Goal: Task Accomplishment & Management: Use online tool/utility

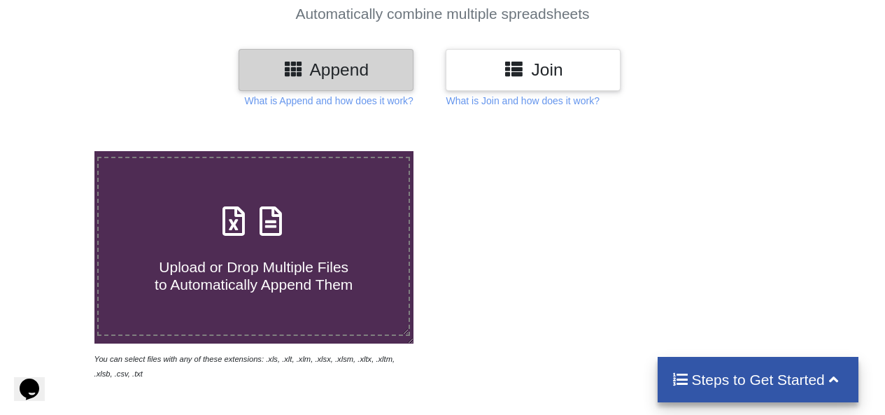
scroll to position [135, 0]
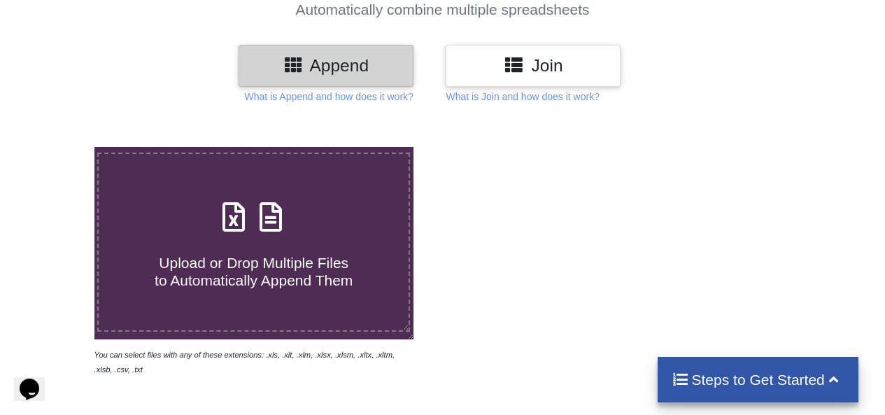
click at [223, 226] on span at bounding box center [254, 218] width 74 height 33
click at [58, 147] on input "Upload or Drop Multiple Files to Automatically Append Them" at bounding box center [58, 147] width 0 height 0
type input "C:\fakepath\https___[DOMAIN_NAME]_wp-content_uploads_2021_11_Real-Estate-Projec…"
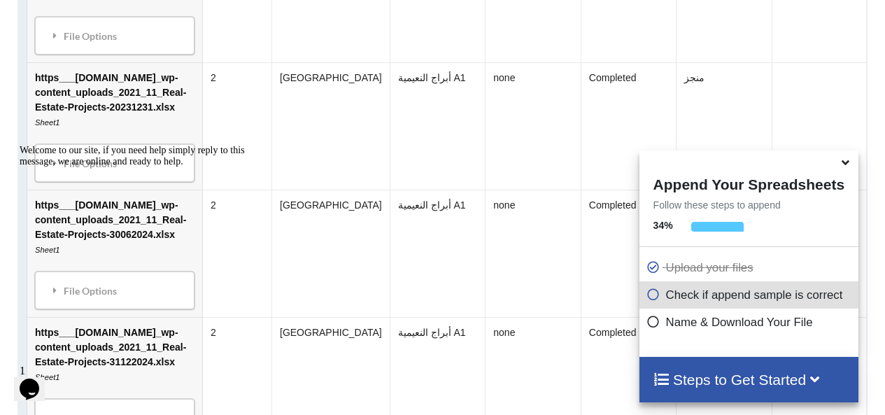
scroll to position [917, 0]
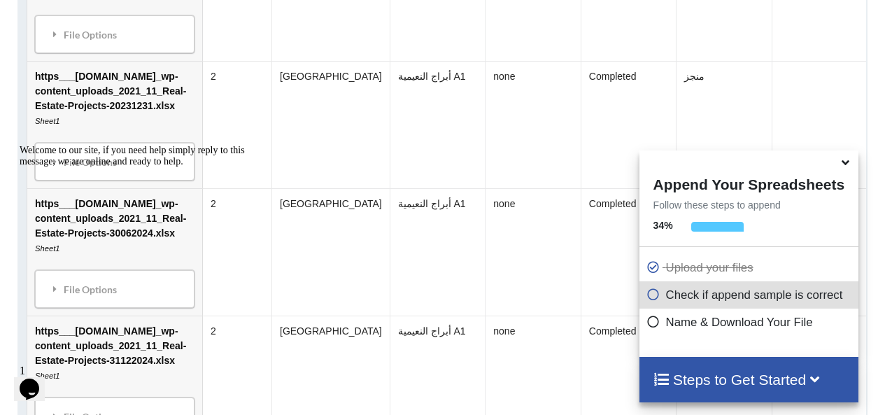
click at [850, 169] on span at bounding box center [847, 163] width 17 height 14
click at [847, 167] on icon at bounding box center [846, 160] width 15 height 13
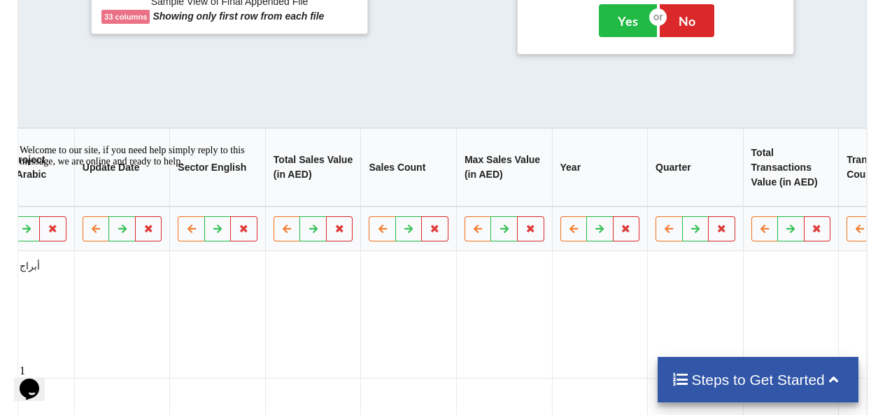
scroll to position [602, 0]
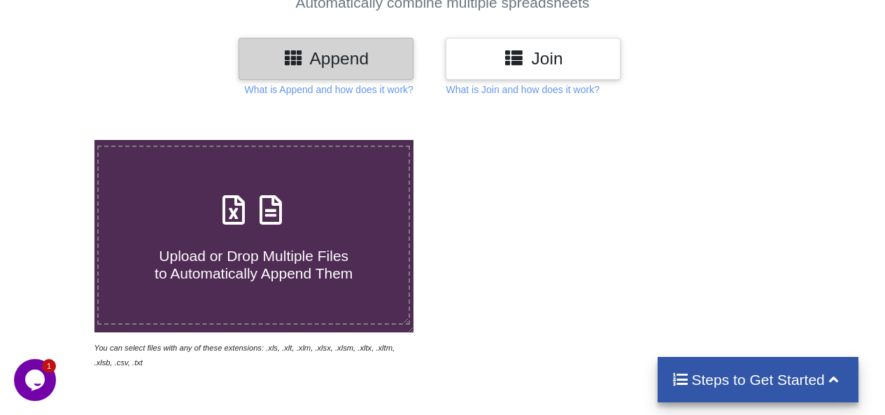
scroll to position [135, 0]
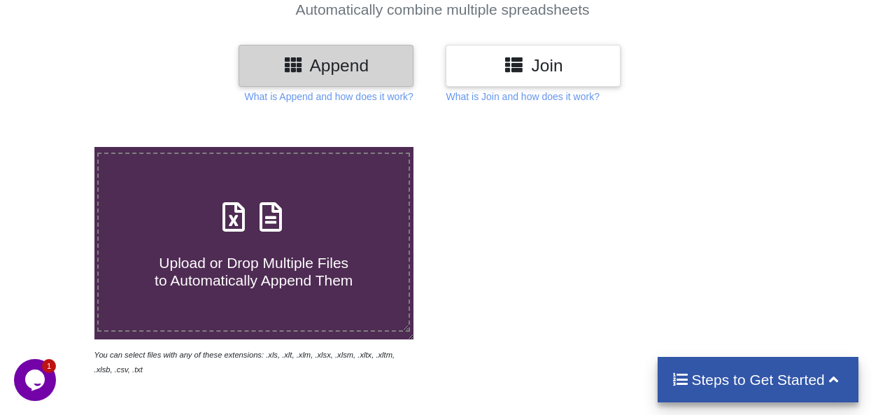
click at [316, 192] on label "Upload or Drop Multiple Files to Automatically Append Them" at bounding box center [253, 243] width 313 height 180
click at [58, 147] on input "Upload or Drop Multiple Files to Automatically Append Them" at bounding box center [58, 147] width 0 height 0
click at [272, 223] on icon at bounding box center [271, 209] width 35 height 29
click at [58, 147] on input "Upload or Drop Multiple Files to Automatically Append Them" at bounding box center [58, 147] width 0 height 0
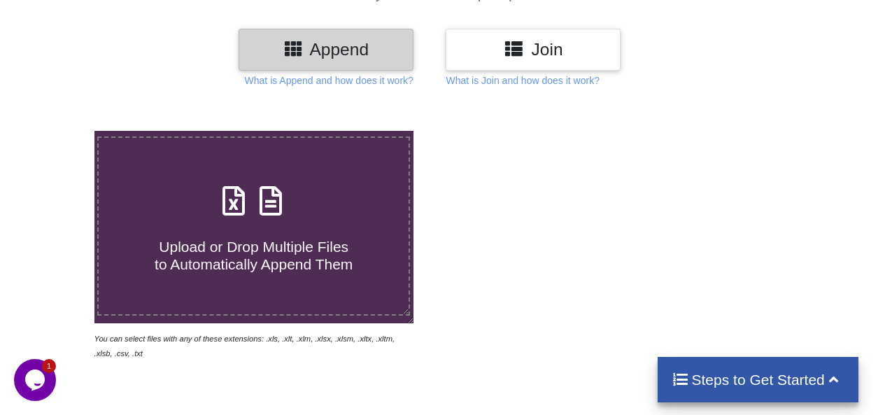
scroll to position [0, 0]
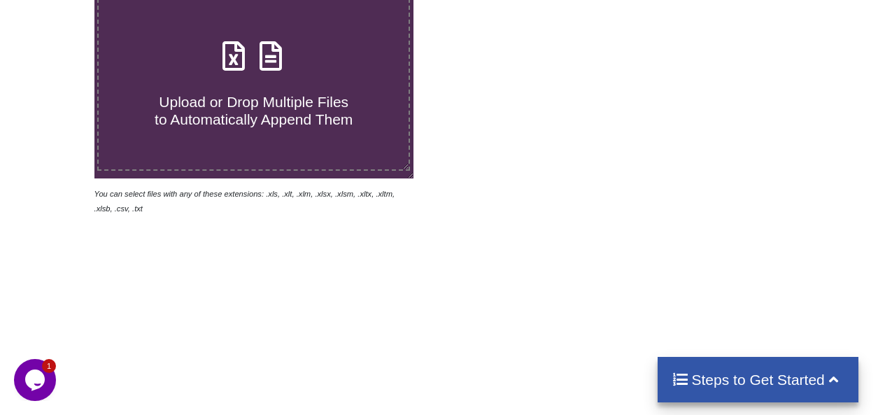
click at [288, 135] on label "Upload or Drop Multiple Files to Automatically Append Them" at bounding box center [253, 82] width 313 height 180
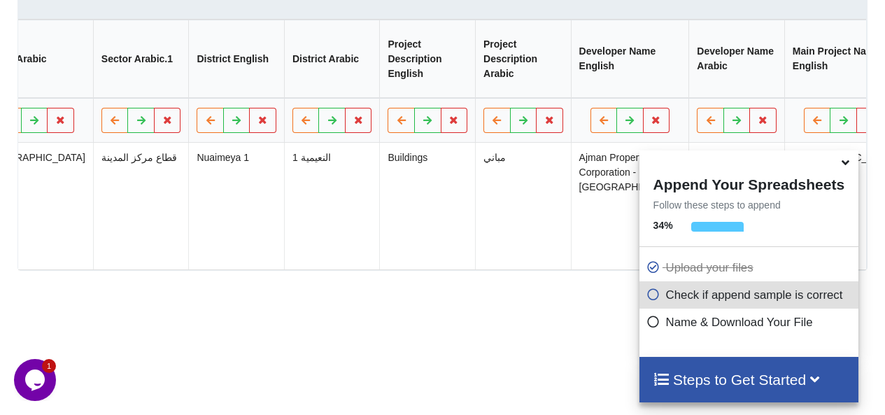
scroll to position [0, 1468]
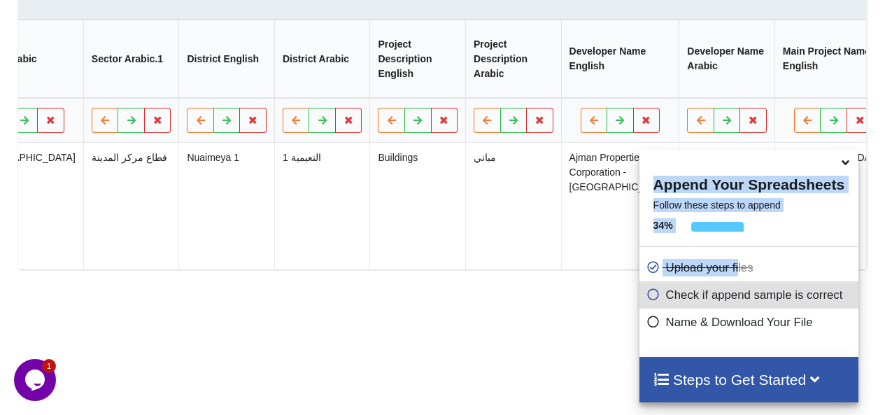
drag, startPoint x: 780, startPoint y: 164, endPoint x: 735, endPoint y: 255, distance: 101.4
click at [735, 255] on div "Append Your Spreadsheets Follow these steps to append 34 % Upload your files Ch…" at bounding box center [749, 253] width 219 height 206
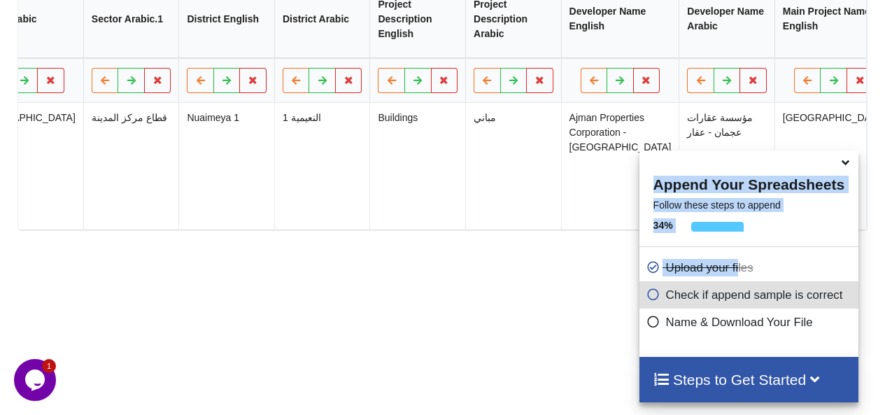
scroll to position [750, 0]
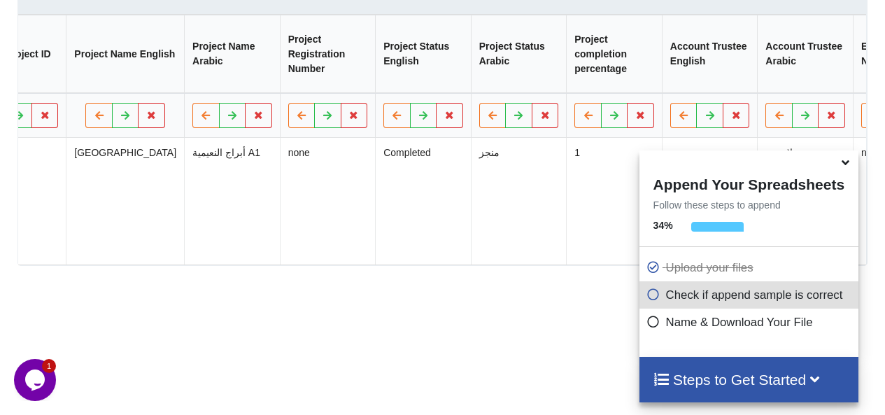
scroll to position [0, 0]
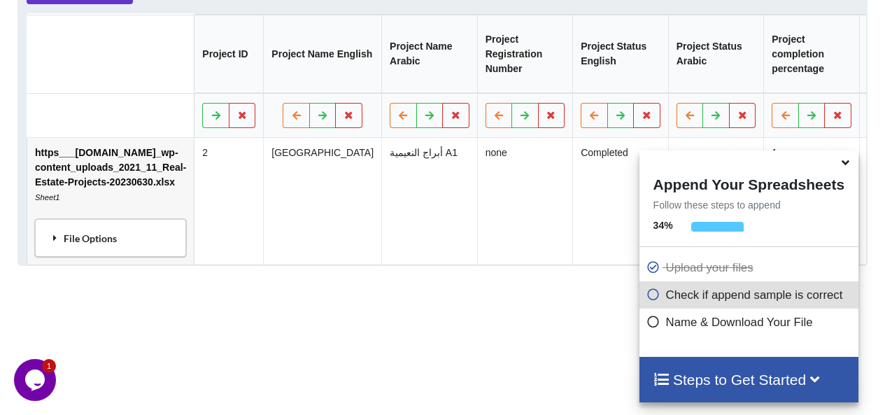
click at [94, 253] on div "File Options" at bounding box center [110, 237] width 143 height 29
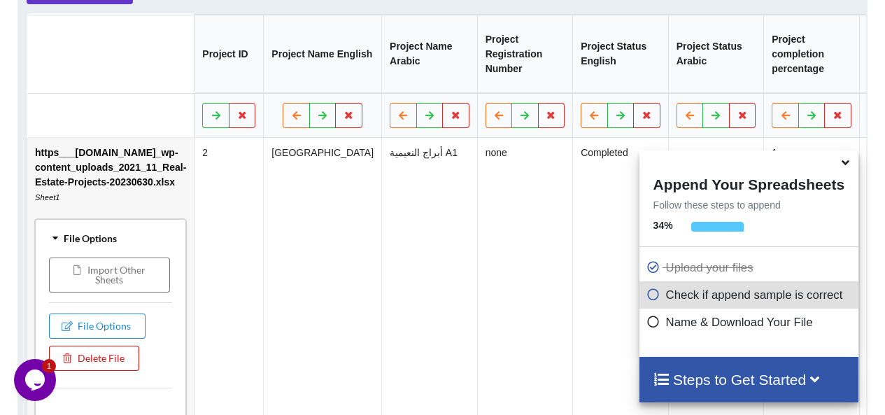
click at [121, 370] on button "Delete File" at bounding box center [94, 358] width 90 height 25
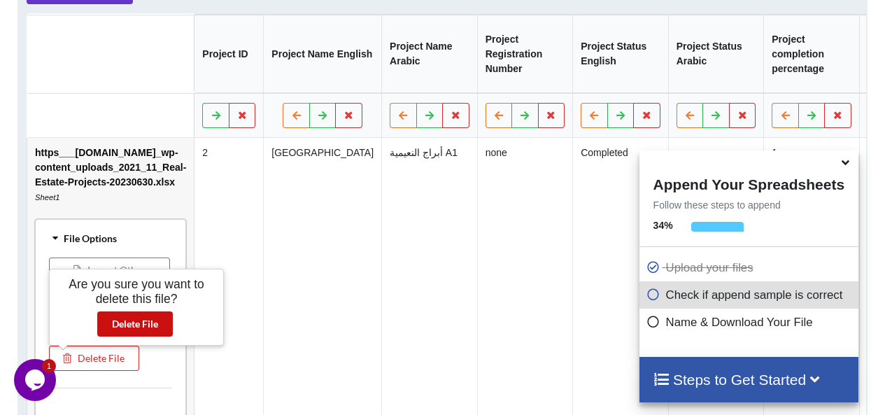
click at [123, 333] on button "Delete File" at bounding box center [135, 323] width 76 height 25
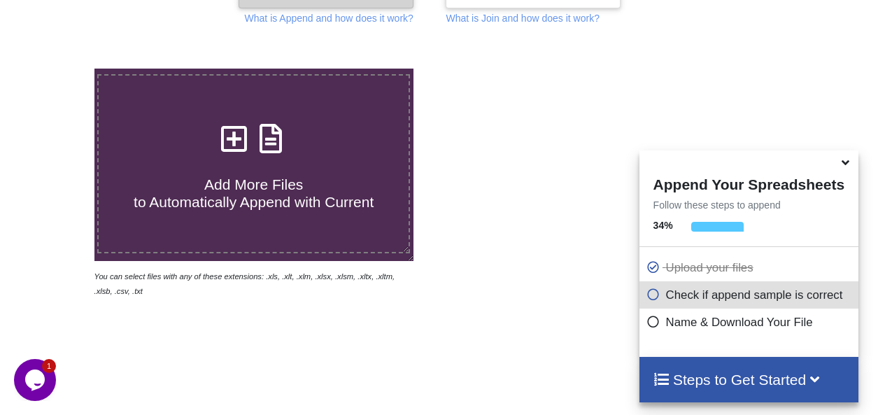
scroll to position [213, 0]
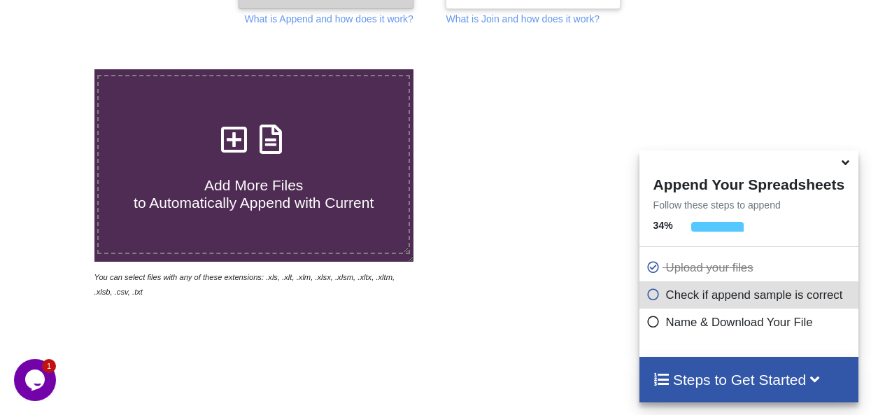
click at [333, 152] on div "Add More Files to Automatically Append with Current" at bounding box center [254, 165] width 310 height 94
click at [58, 69] on input "Add More Files to Automatically Append with Current" at bounding box center [58, 69] width 0 height 0
type input "C:\fakepath\https___[DOMAIN_NAME]_wp-content_uploads_2023_06_Realestate-Units-S…"
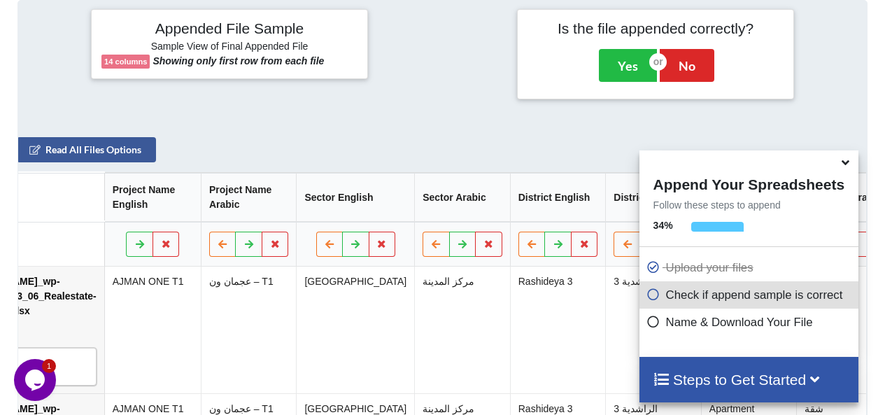
scroll to position [0, 0]
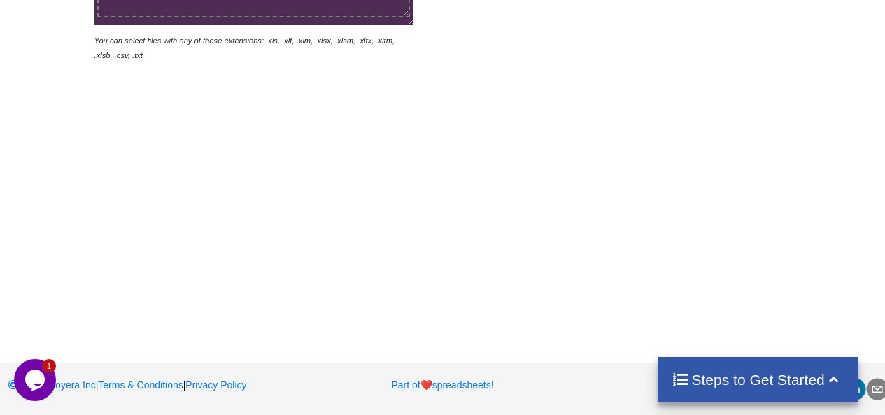
scroll to position [277, 0]
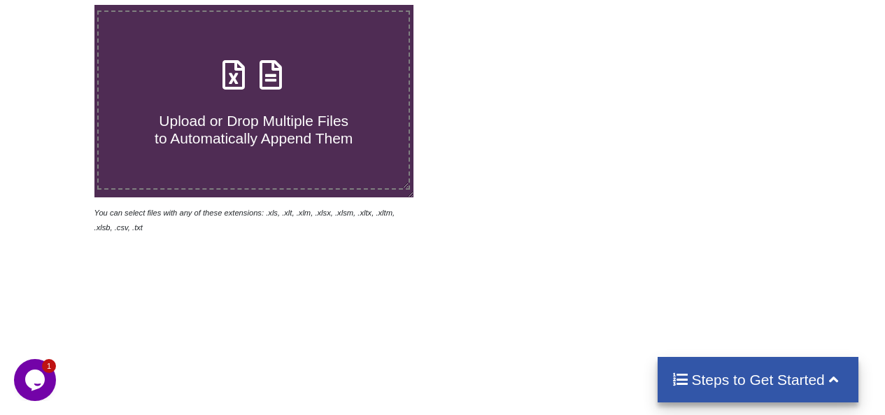
click at [261, 78] on icon at bounding box center [271, 67] width 35 height 29
click at [58, 5] on input "Upload or Drop Multiple Files to Automatically Append Them" at bounding box center [58, 5] width 0 height 0
click at [227, 102] on h4 "Upload or Drop Multiple Files to Automatically Append Them" at bounding box center [254, 120] width 310 height 53
click at [58, 5] on input "Upload or Drop Multiple Files to Automatically Append Them" at bounding box center [58, 5] width 0 height 0
click at [254, 152] on label "Upload or Drop Multiple Files to Automatically Append Them" at bounding box center [253, 100] width 313 height 180
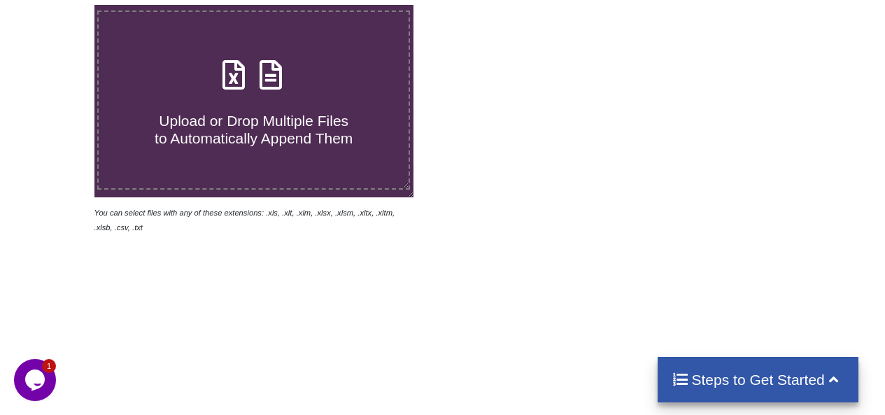
click at [58, 5] on input "Upload or Drop Multiple Files to Automatically Append Them" at bounding box center [58, 5] width 0 height 0
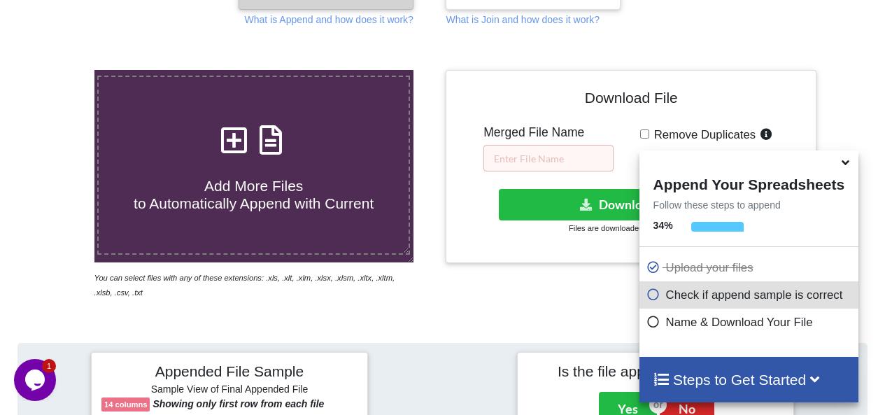
scroll to position [218, 0]
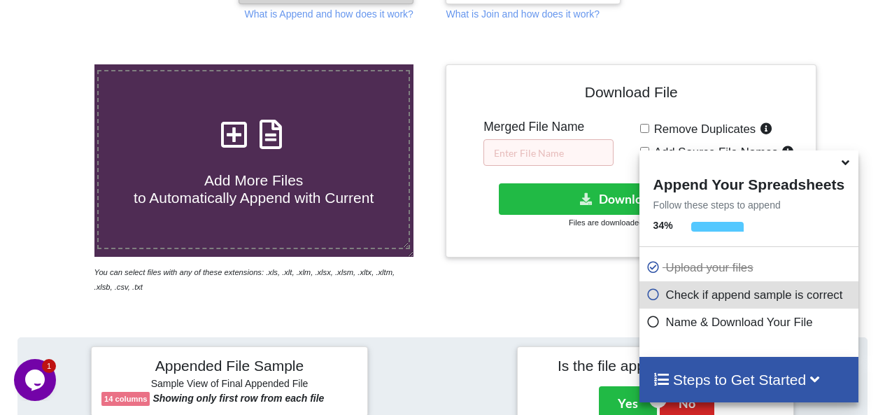
click at [349, 204] on span "Add More Files to Automatically Append with Current" at bounding box center [254, 189] width 240 height 34
click at [58, 64] on input "Add More Files to Automatically Append with Current" at bounding box center [58, 64] width 0 height 0
type input "C:\fakepath\https___ajmanre.gov.ae_wp-content_uploads_2023_06_Realestate-Units-…"
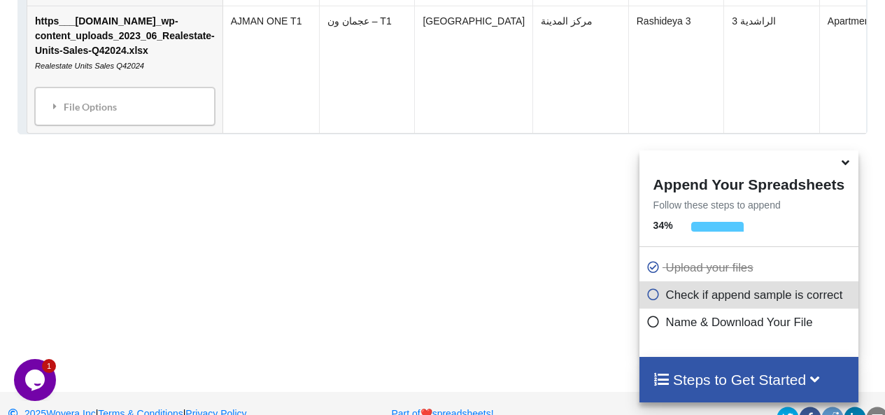
scroll to position [1710, 0]
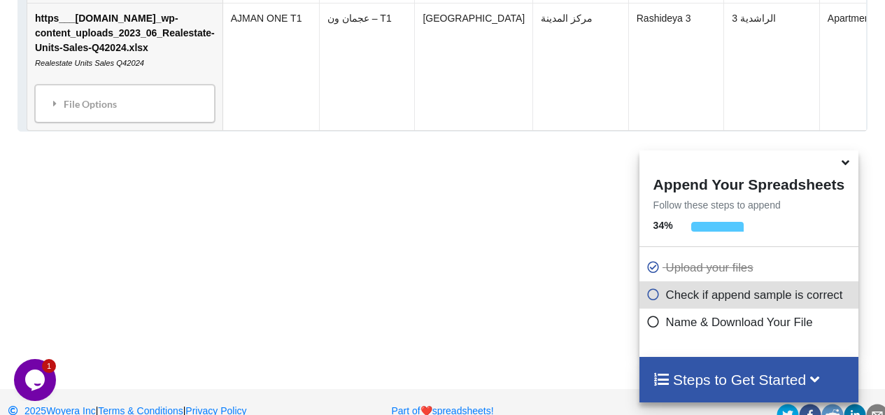
click at [654, 298] on icon at bounding box center [654, 292] width 14 height 12
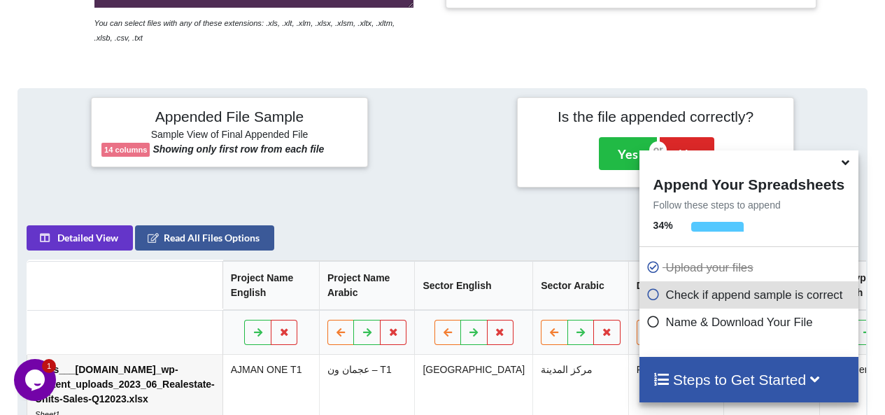
scroll to position [0, 1]
click at [613, 159] on button "Yes" at bounding box center [628, 153] width 58 height 32
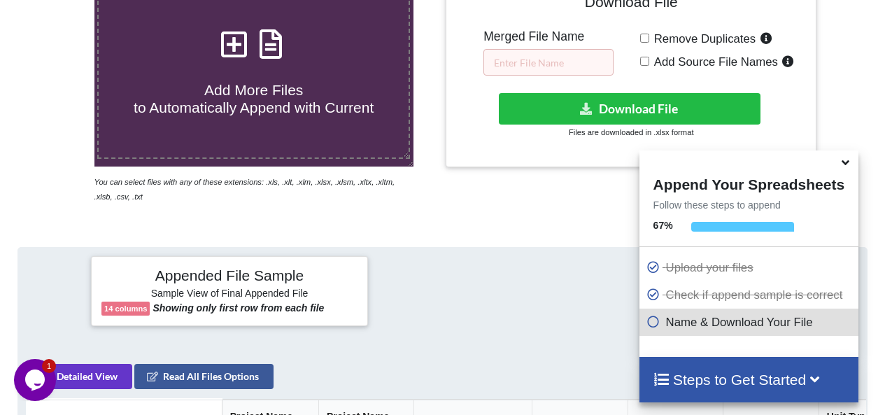
scroll to position [281, 0]
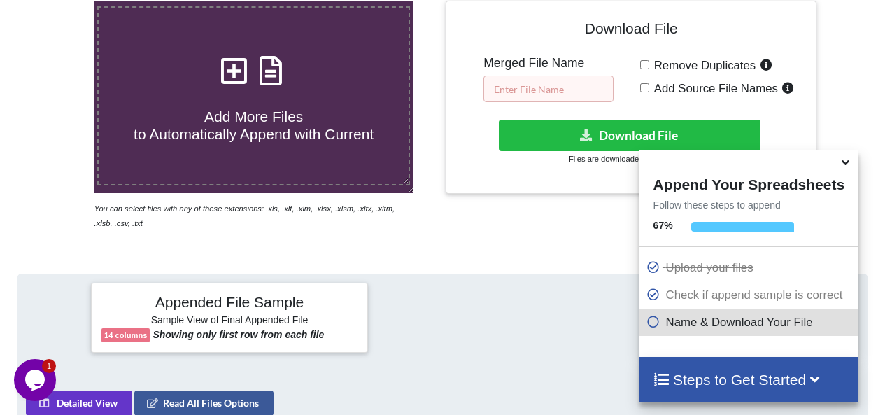
click at [519, 88] on input "text" at bounding box center [549, 89] width 130 height 27
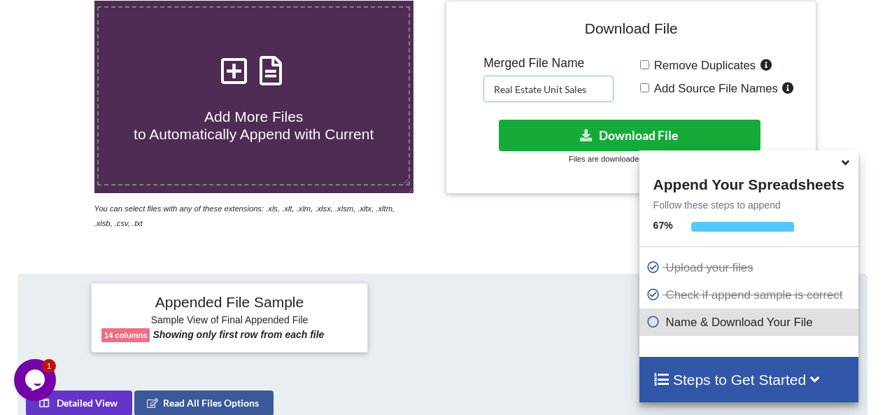
type input "Real Estate Unit Sales"
click at [589, 121] on button "Download File" at bounding box center [630, 135] width 262 height 31
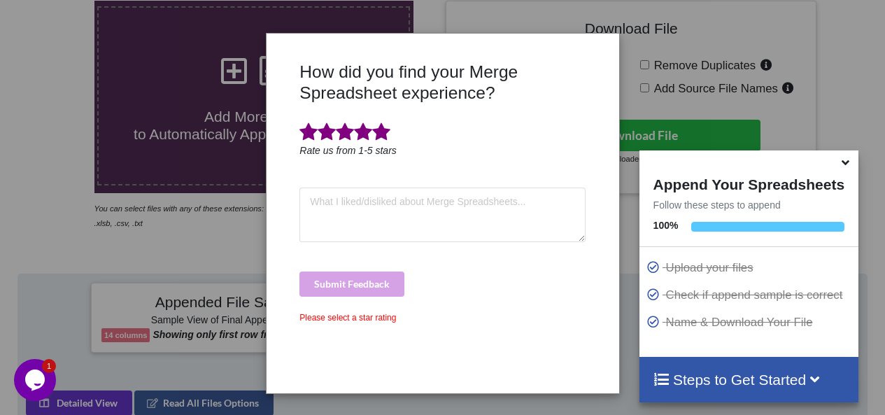
click at [376, 128] on span at bounding box center [381, 132] width 18 height 20
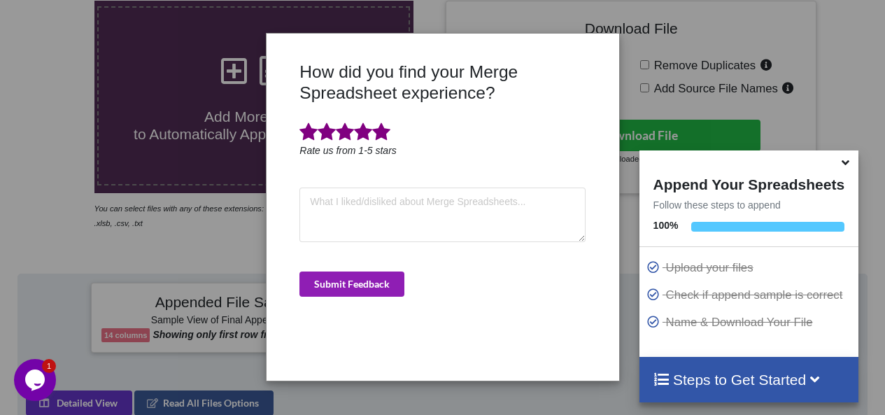
click at [353, 279] on button "Submit Feedback" at bounding box center [352, 284] width 105 height 25
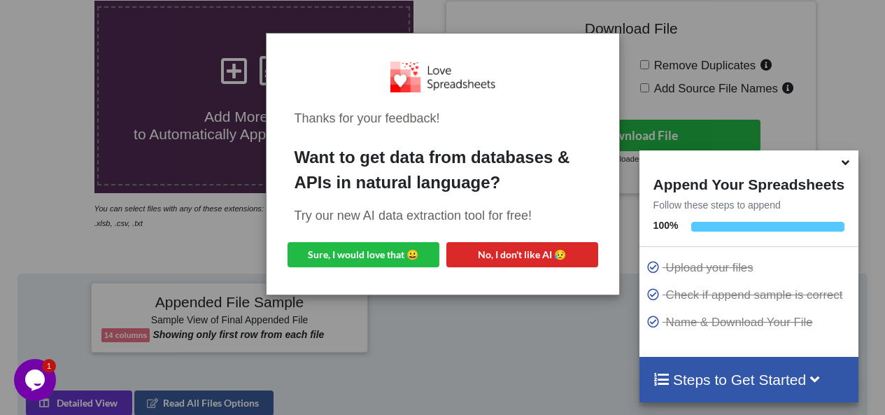
click at [479, 306] on div "Thanks for your feedback! Want to get data from databases & APIs in natural lan…" at bounding box center [442, 207] width 885 height 415
click at [632, 76] on div "Thanks for your feedback! Want to get data from databases & APIs in natural lan…" at bounding box center [442, 207] width 885 height 415
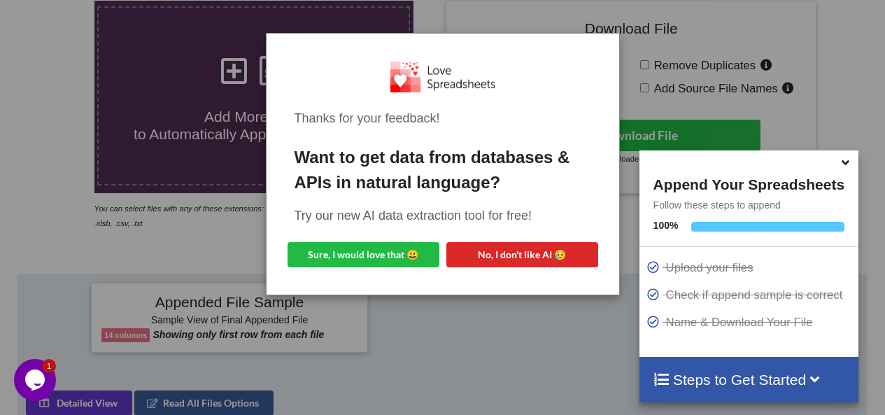
click at [514, 41] on div "Thanks for your feedback! Want to get data from databases & APIs in natural lan…" at bounding box center [443, 164] width 353 height 260
click at [415, 259] on button "Sure, I would love that 😀" at bounding box center [364, 254] width 152 height 25
click at [647, 40] on div "Thanks for your feedback! Want to get data from databases & APIs in natural lan…" at bounding box center [442, 207] width 885 height 415
click at [485, 253] on button "No, I don't like AI 😥" at bounding box center [523, 254] width 152 height 25
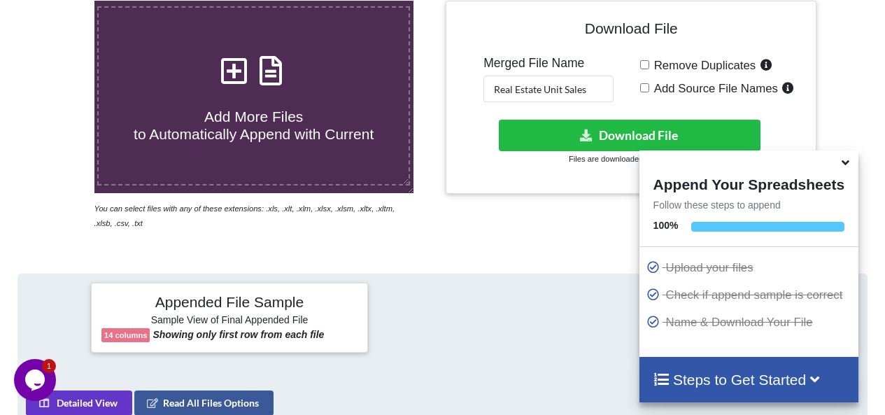
click at [248, 159] on label "Add More Files to Automatically Append with Current" at bounding box center [253, 96] width 313 height 180
click at [58, 1] on input "Add More Files to Automatically Append with Current" at bounding box center [58, 1] width 0 height 0
type input "C:\fakepath\https___[DOMAIN_NAME]_wp-content_uploads_2023_06_Realestate-Units-S…"
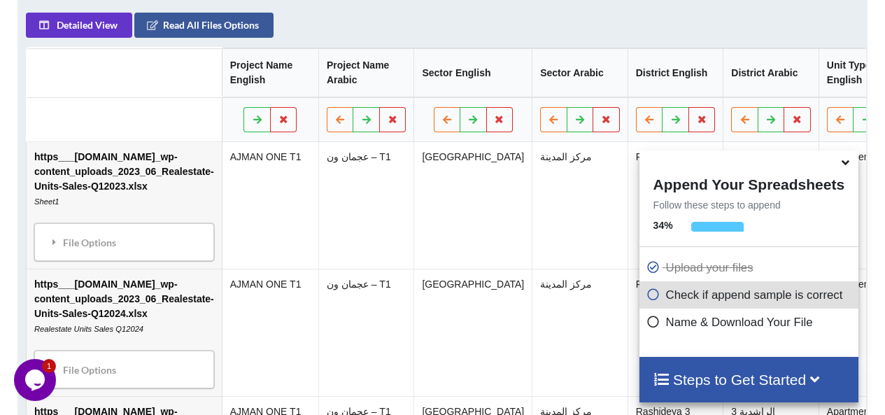
scroll to position [682, 0]
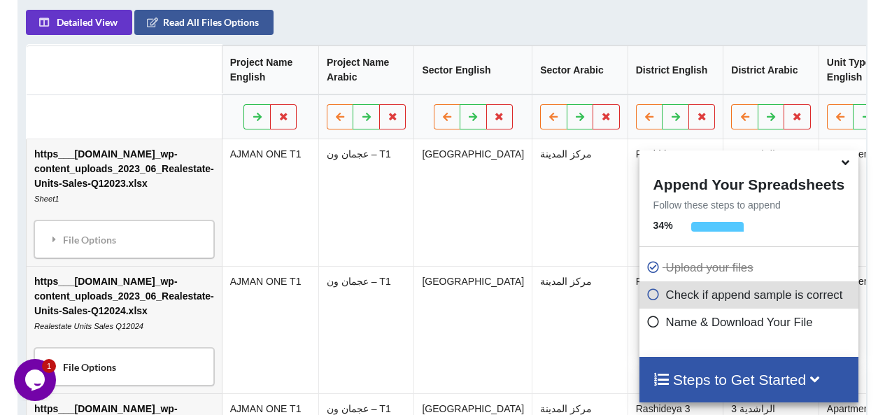
click at [148, 377] on div "File Options" at bounding box center [123, 366] width 171 height 29
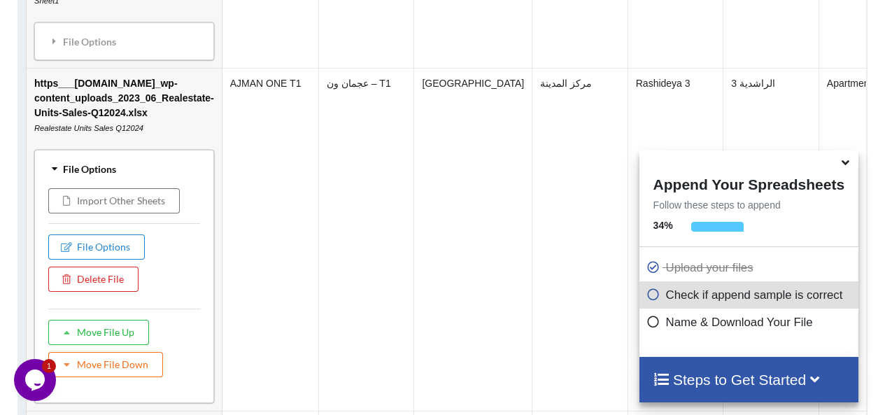
scroll to position [886, 0]
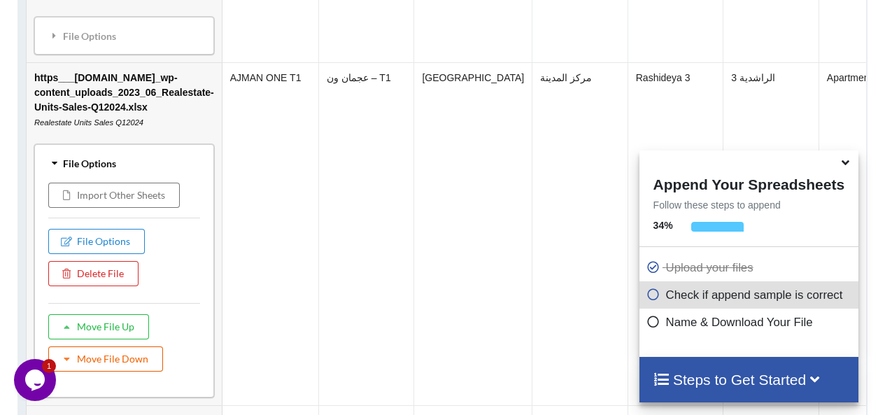
click at [136, 372] on button "Move File Down" at bounding box center [105, 358] width 115 height 25
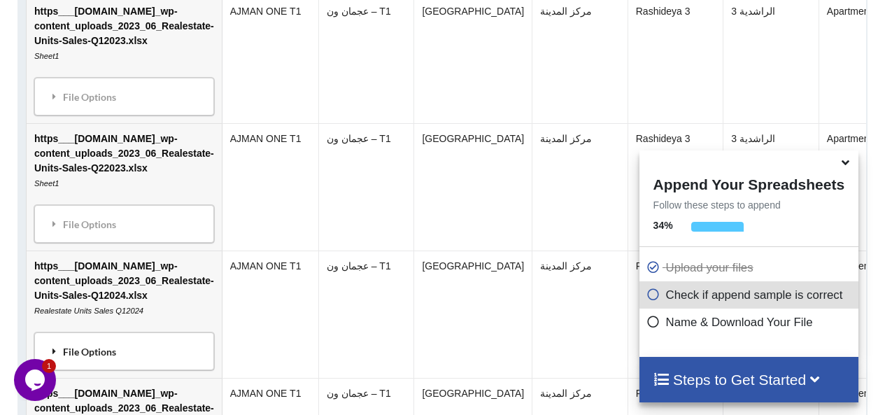
scroll to position [824, 0]
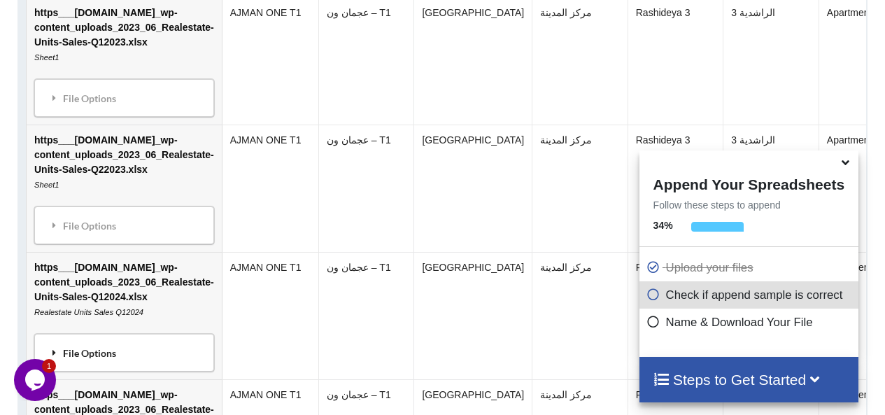
click at [155, 364] on div "File Options" at bounding box center [123, 352] width 171 height 29
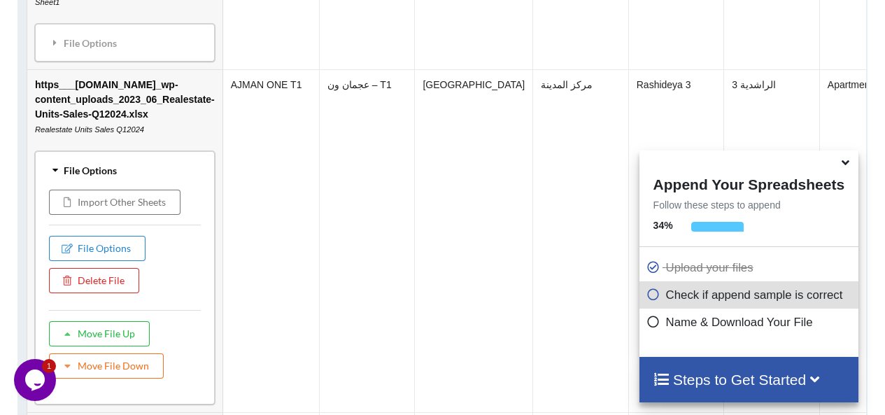
scroll to position [1016, 0]
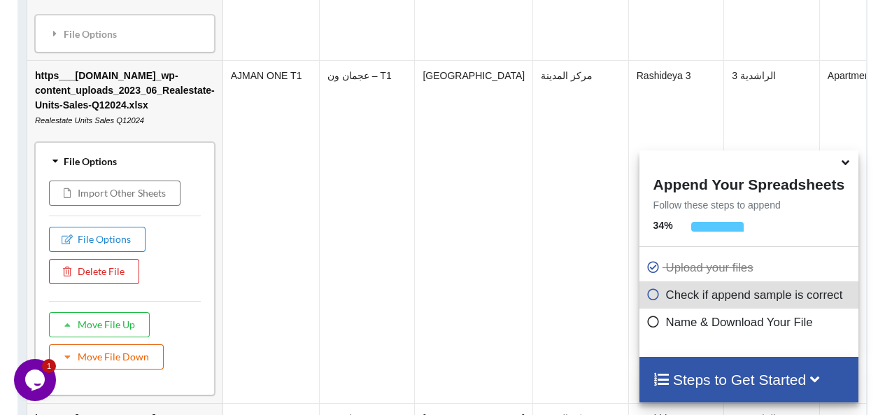
click at [131, 370] on button "Move File Down" at bounding box center [106, 356] width 115 height 25
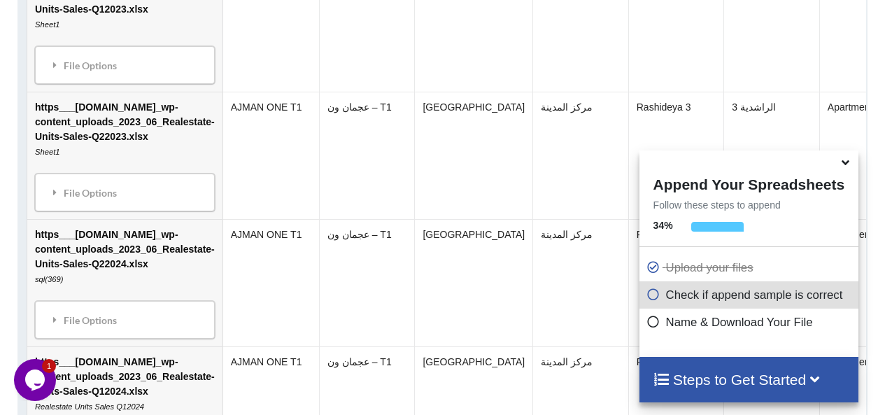
scroll to position [857, 0]
click at [164, 334] on div "File Options" at bounding box center [124, 318] width 171 height 29
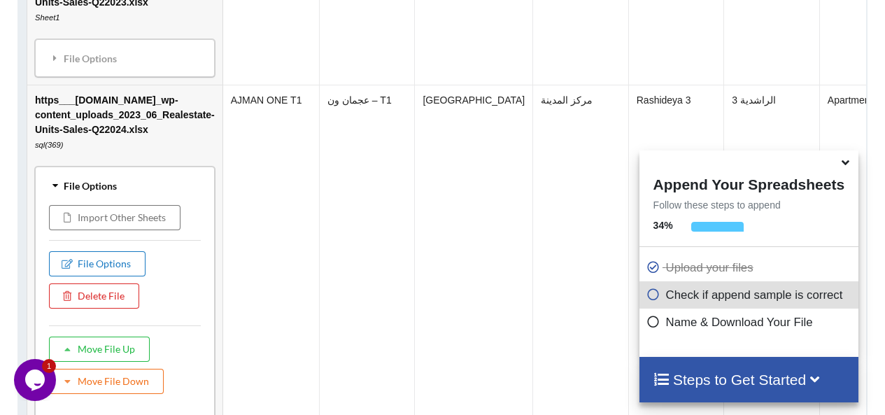
scroll to position [992, 0]
click at [120, 393] on button "Move File Down" at bounding box center [106, 380] width 115 height 25
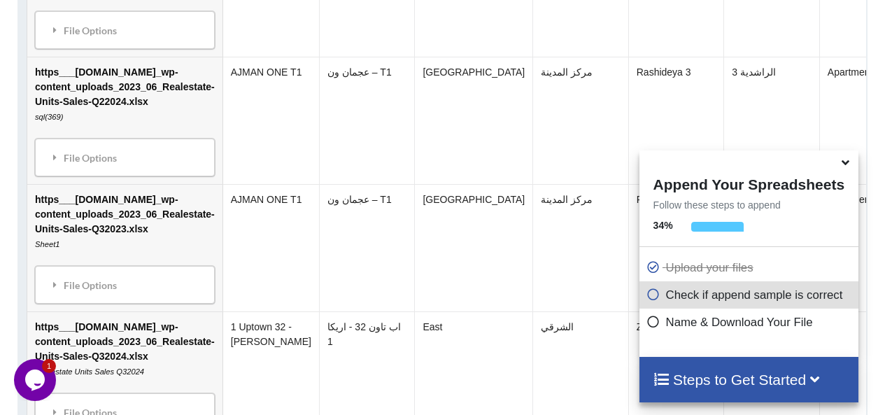
scroll to position [1151, 0]
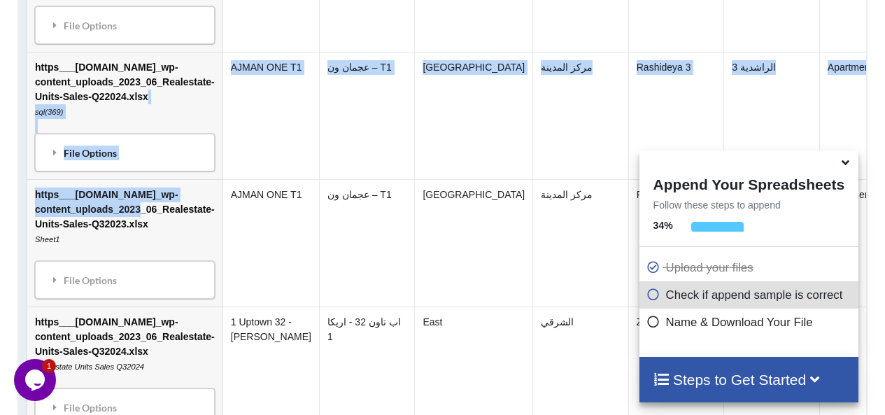
drag, startPoint x: 141, startPoint y: 138, endPoint x: 130, endPoint y: 225, distance: 88.1
click at [181, 163] on div "File Options" at bounding box center [124, 152] width 171 height 29
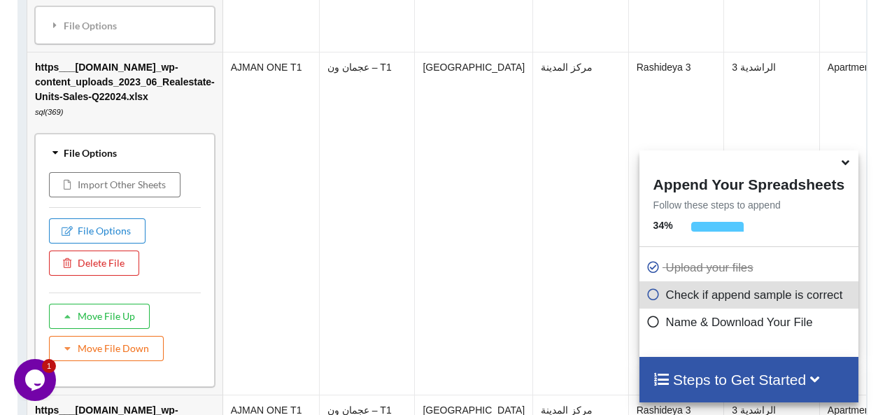
click at [319, 157] on td "عجمان ون – T1" at bounding box center [367, 223] width 96 height 343
click at [202, 129] on td "https___ajmanre.gov.ae_wp-content_uploads_2023_06_Realestate-Units-Sales-Q22024…" at bounding box center [124, 223] width 195 height 343
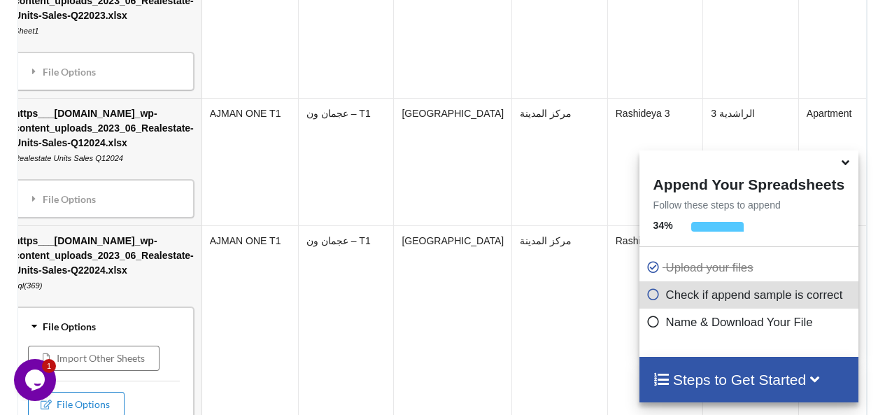
scroll to position [979, 0]
click at [150, 213] on div "File Options" at bounding box center [103, 197] width 171 height 29
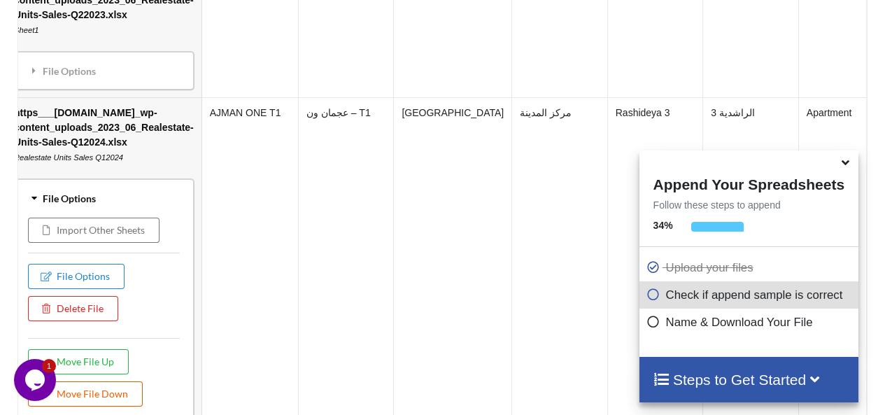
click at [115, 407] on button "Move File Down" at bounding box center [85, 393] width 115 height 25
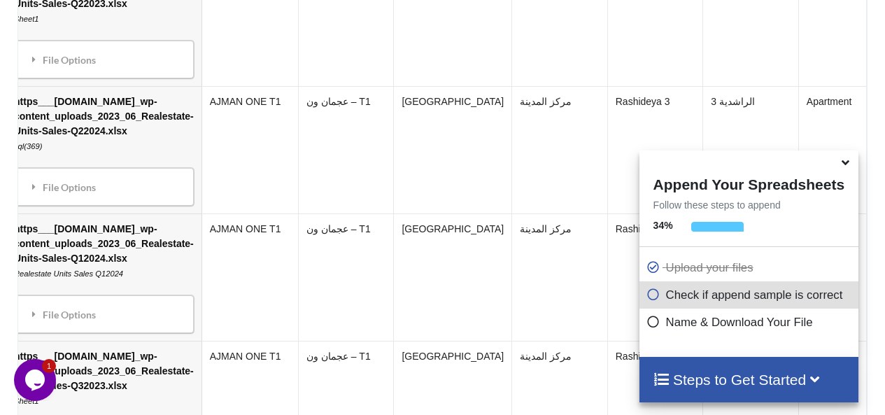
scroll to position [987, 0]
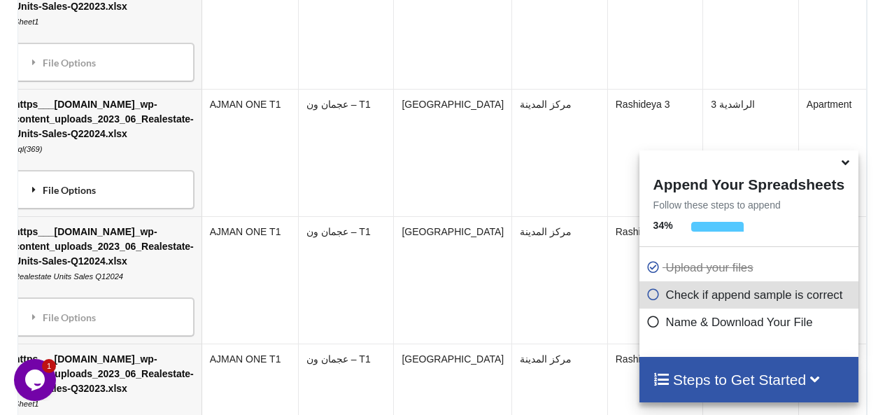
click at [105, 204] on div "File Options" at bounding box center [103, 189] width 171 height 29
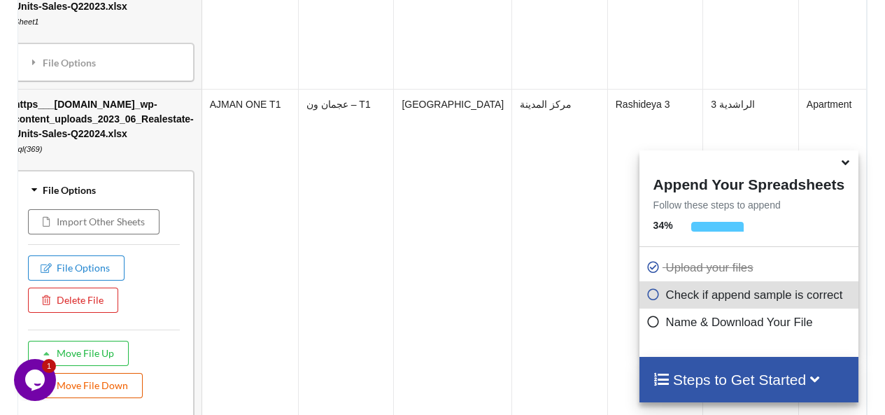
click at [121, 398] on button "Move File Down" at bounding box center [85, 385] width 115 height 25
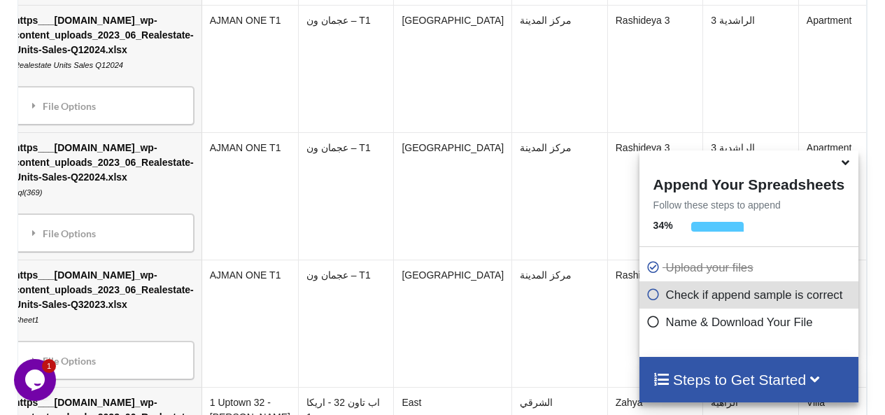
scroll to position [1083, 0]
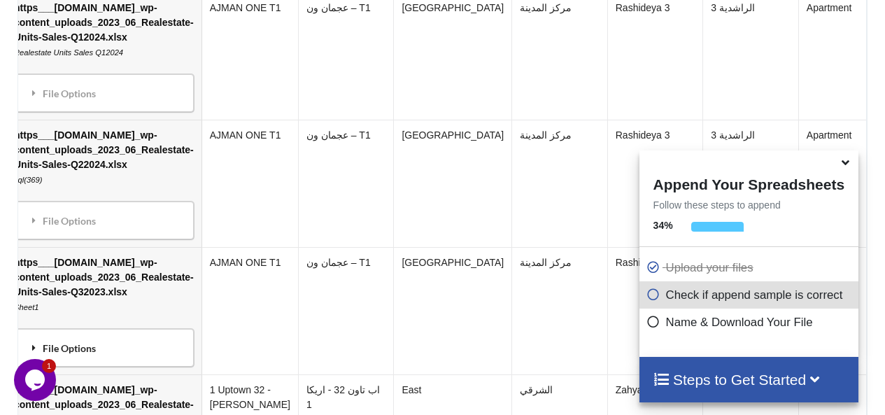
click at [125, 363] on div "File Options" at bounding box center [103, 347] width 171 height 29
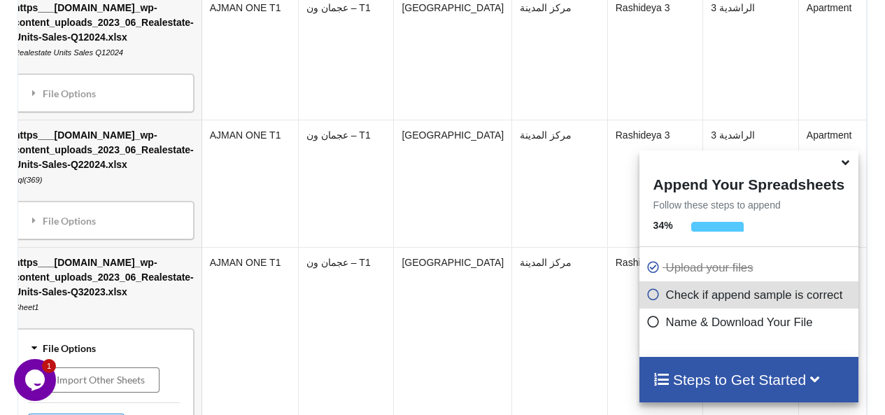
scroll to position [1227, 0]
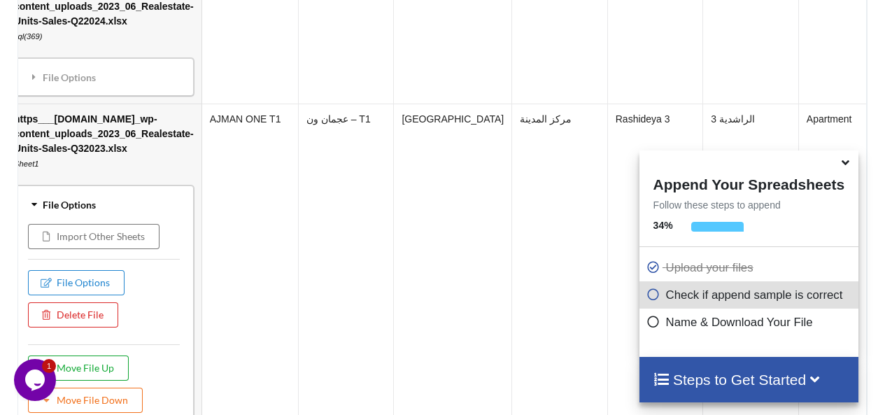
click at [113, 381] on button "Move File Up" at bounding box center [78, 368] width 101 height 25
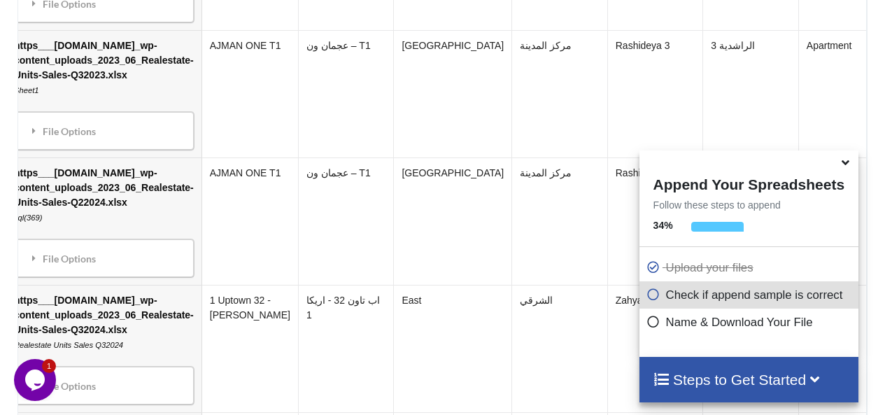
scroll to position [1176, 0]
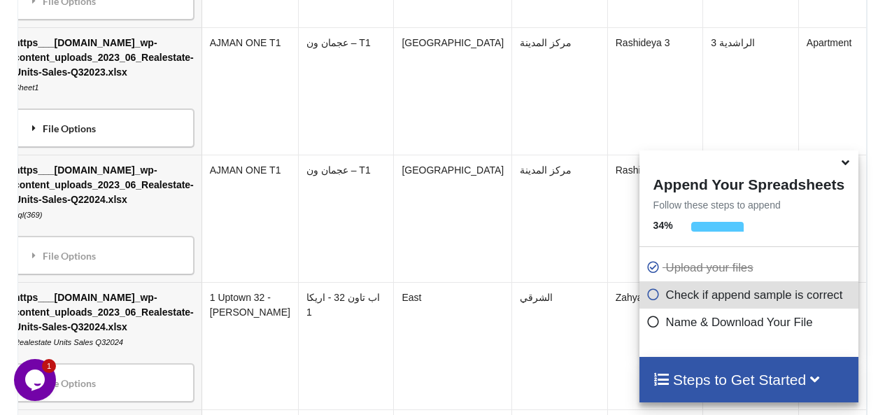
click at [160, 143] on div "File Options" at bounding box center [103, 127] width 171 height 29
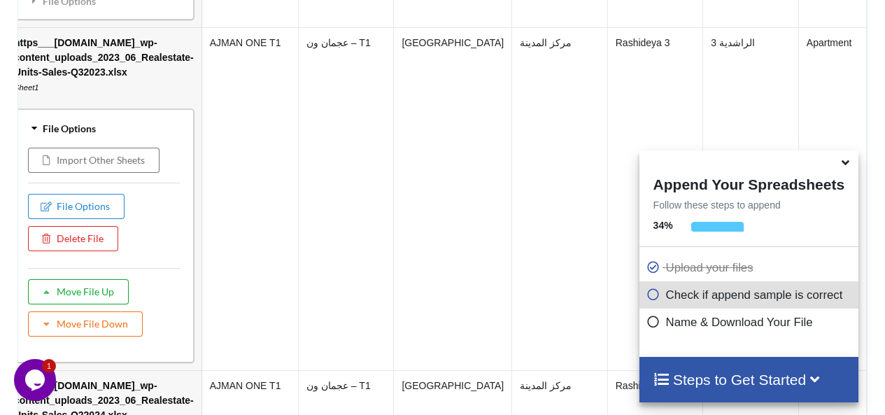
click at [112, 304] on button "Move File Up" at bounding box center [78, 291] width 101 height 25
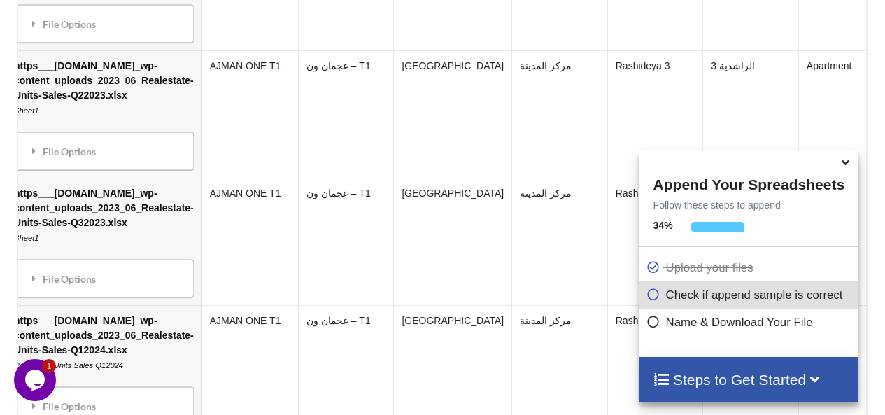
scroll to position [892, 0]
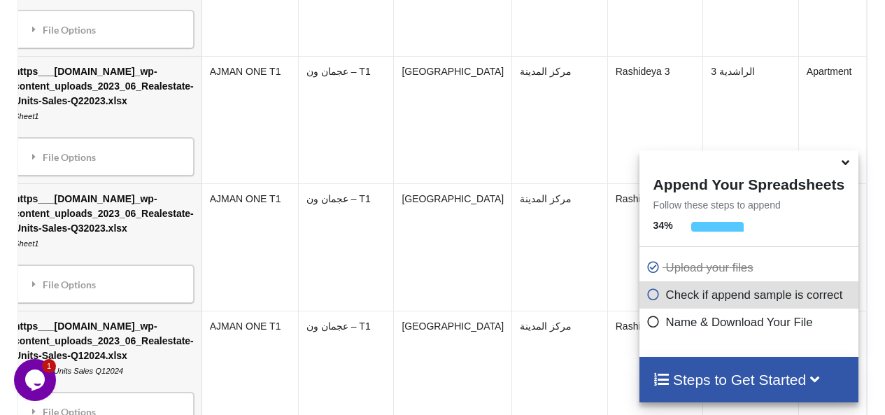
click at [193, 262] on td "https___ajmanre.gov.ae_wp-content_uploads_2023_06_Realestate-Units-Sales-Q32023…" at bounding box center [103, 246] width 195 height 127
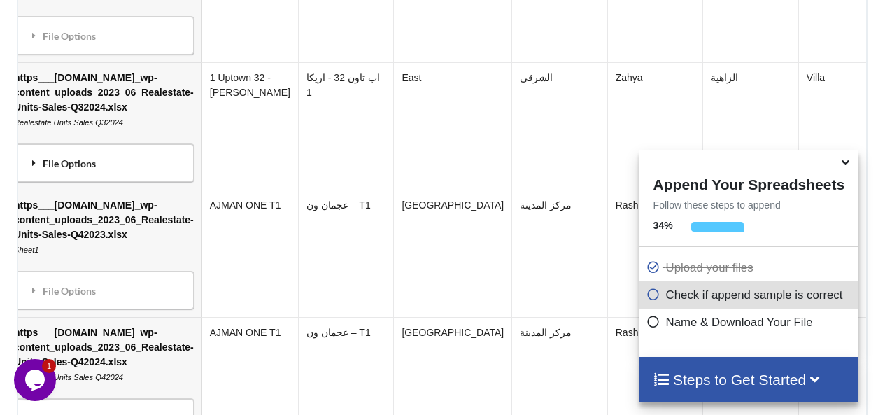
scroll to position [1396, 0]
click at [111, 294] on div "File Options Import Other Sheets File Options Delete File Move File Up Move Fil…" at bounding box center [104, 290] width 180 height 38
click at [111, 303] on div "File Options" at bounding box center [103, 289] width 171 height 29
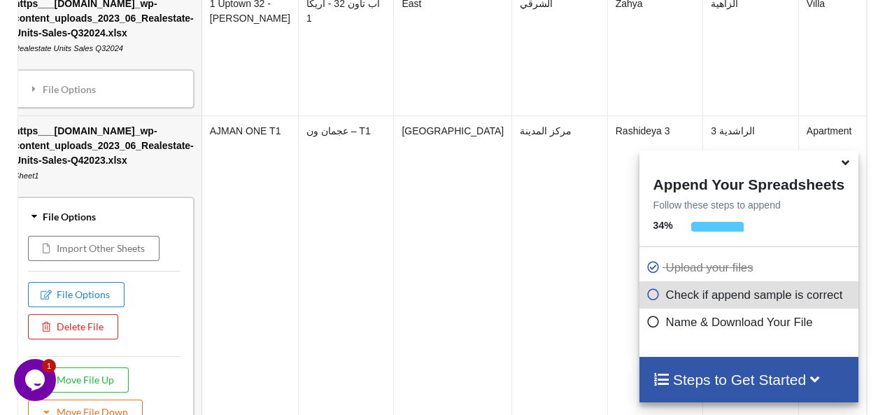
scroll to position [1502, 0]
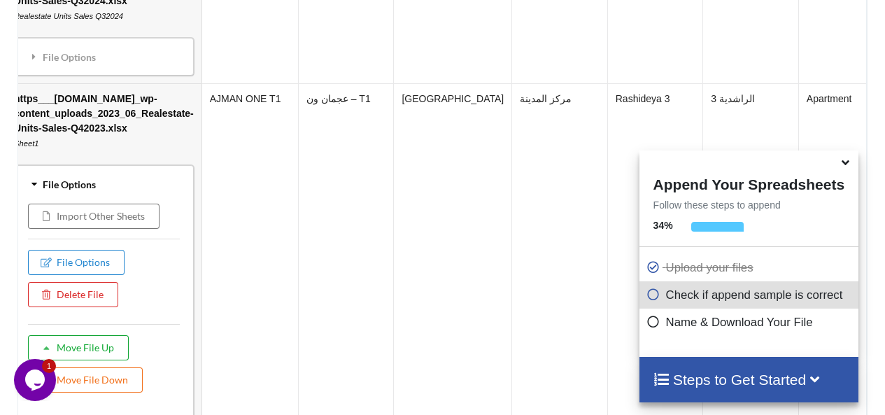
click at [111, 360] on button "Move File Up" at bounding box center [78, 347] width 101 height 25
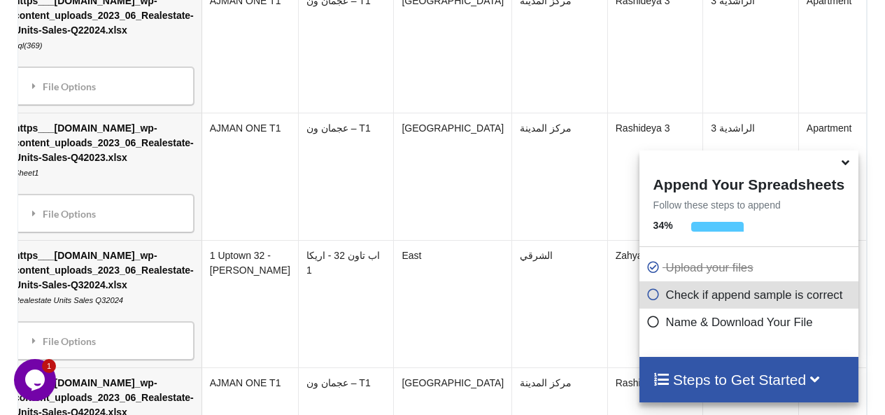
scroll to position [1343, 0]
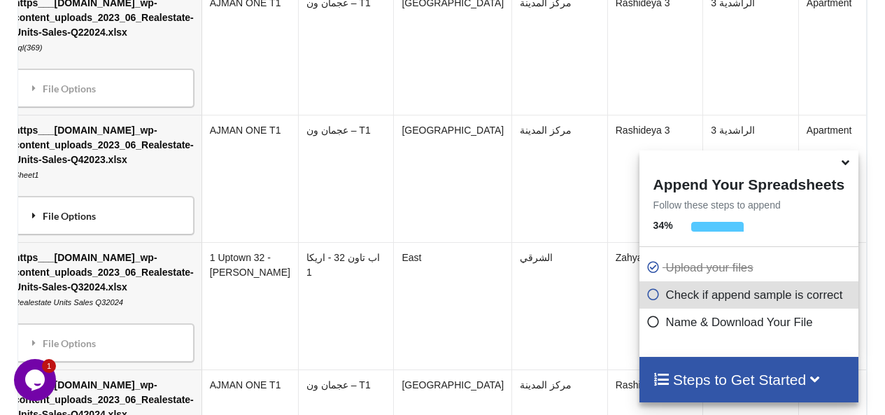
click at [134, 228] on div "File Options" at bounding box center [103, 215] width 171 height 29
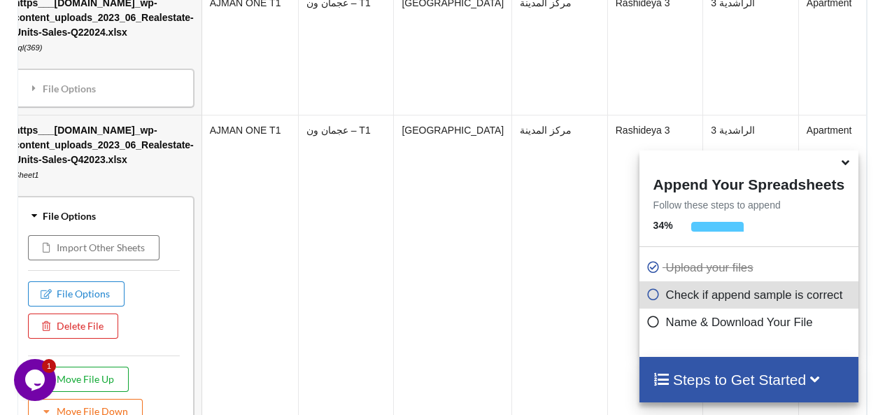
click at [109, 392] on button "Move File Up" at bounding box center [78, 379] width 101 height 25
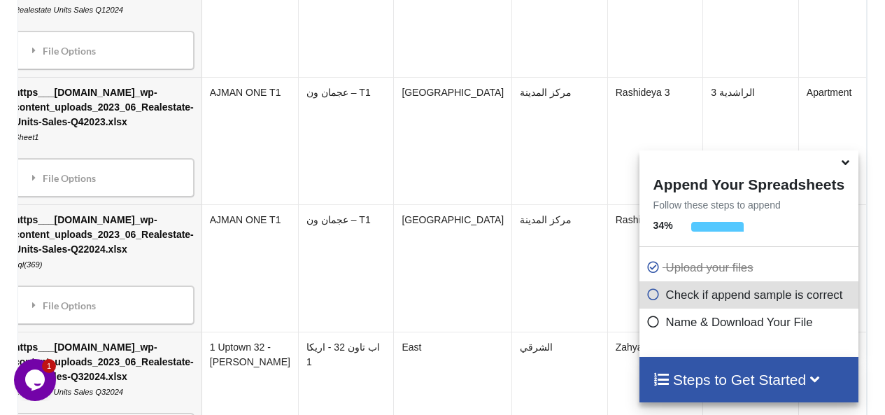
scroll to position [1248, 0]
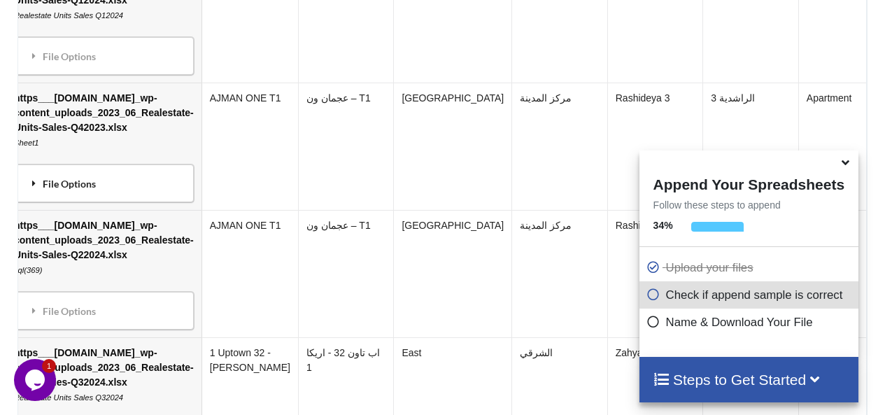
click at [137, 198] on div "File Options" at bounding box center [103, 183] width 171 height 29
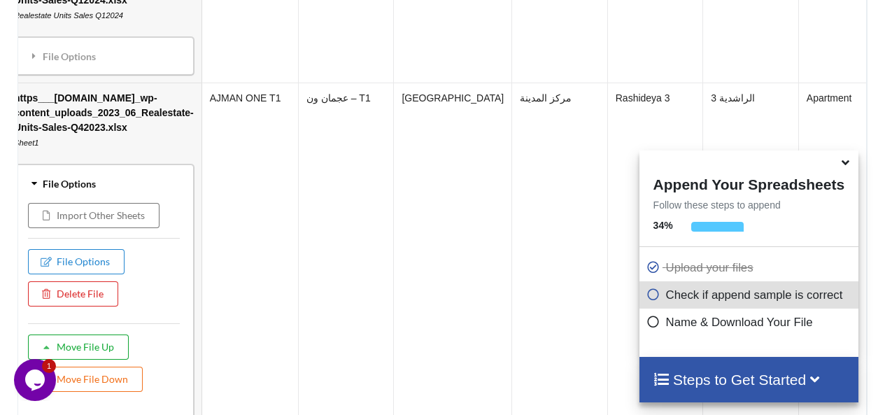
click at [100, 360] on button "Move File Up" at bounding box center [78, 347] width 101 height 25
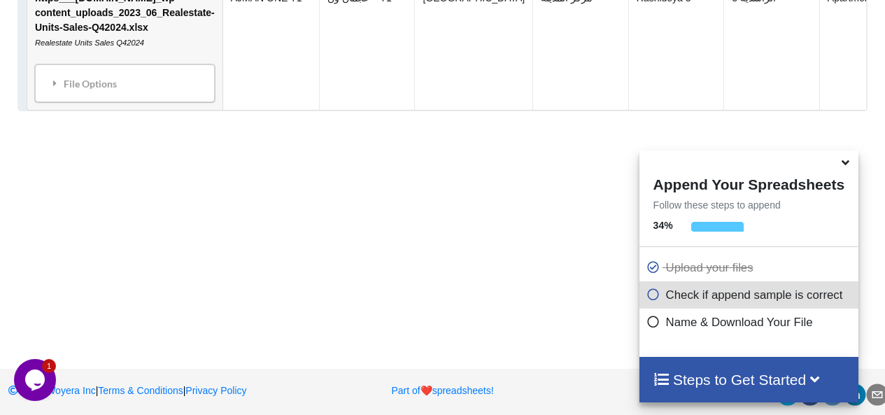
scroll to position [2777, 0]
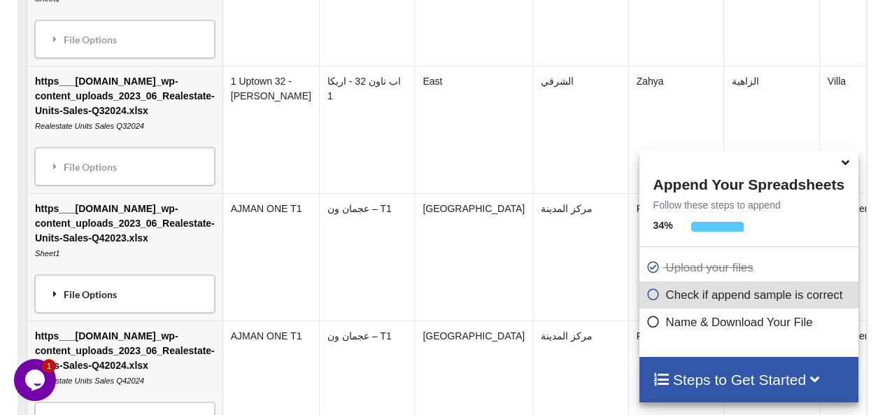
scroll to position [2412, 0]
click at [150, 305] on div "File Options" at bounding box center [124, 293] width 171 height 29
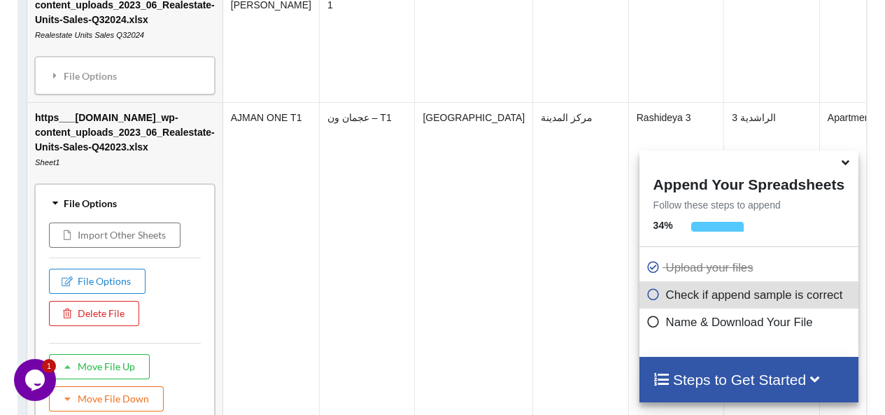
scroll to position [2546, 0]
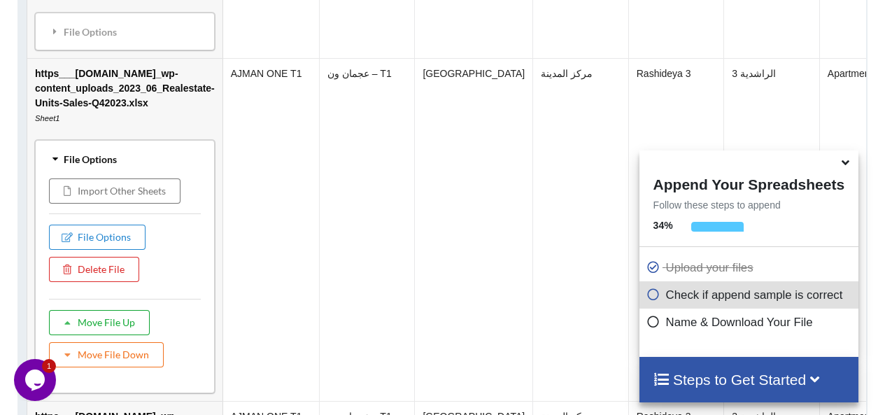
click at [73, 326] on icon at bounding box center [68, 322] width 12 height 8
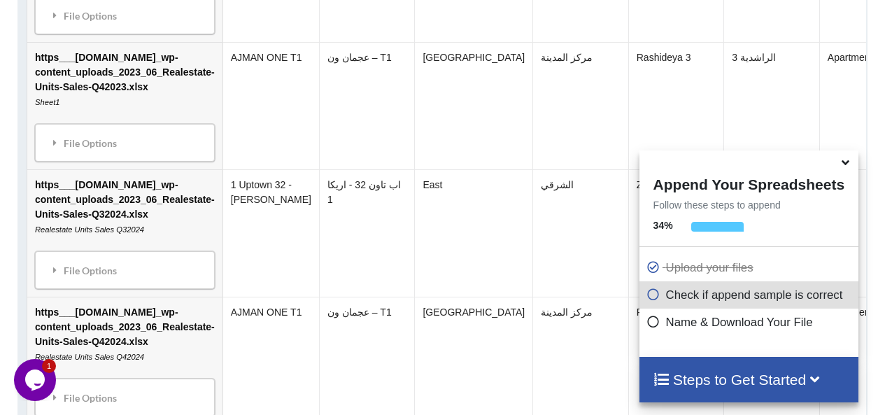
scroll to position [2431, 0]
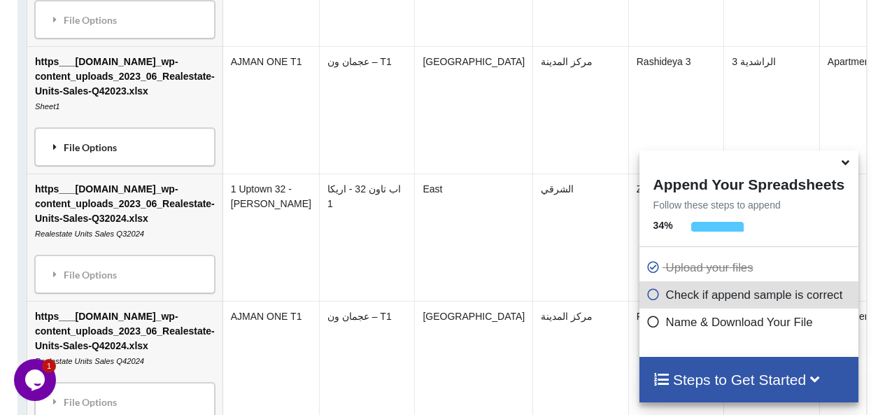
click at [125, 162] on div "File Options" at bounding box center [124, 146] width 171 height 29
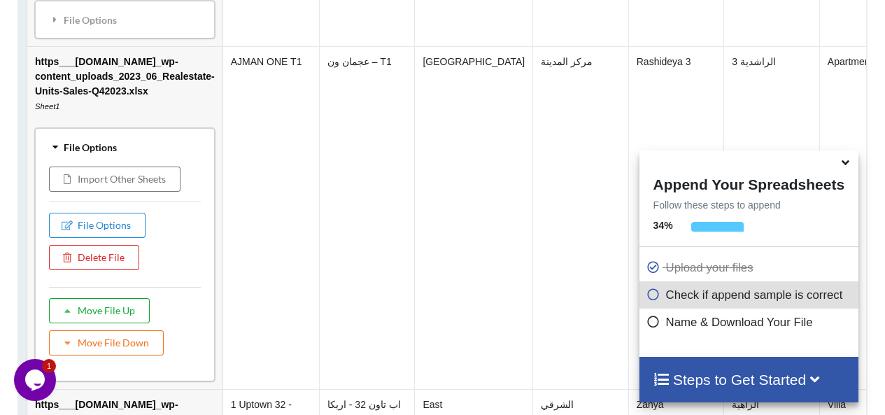
click at [118, 323] on button "Move File Up" at bounding box center [99, 310] width 101 height 25
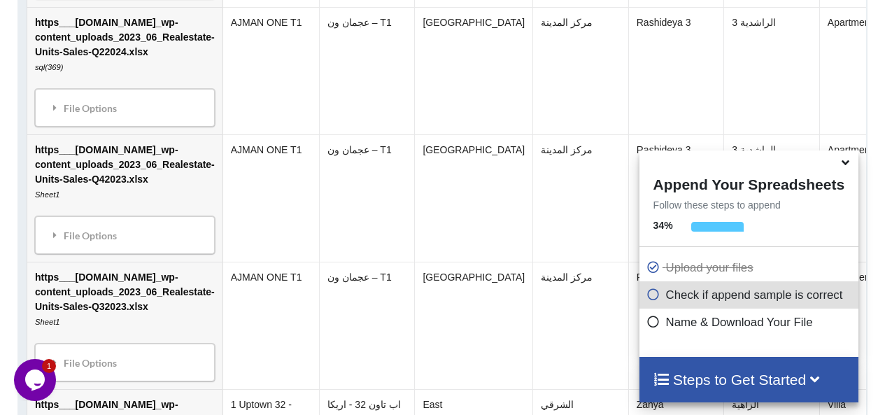
scroll to position [2213, 0]
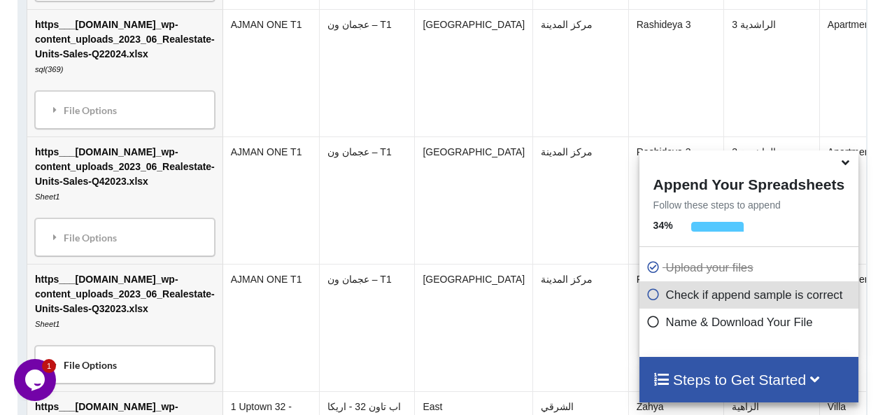
click at [56, 391] on td "https___ajmanre.gov.ae_wp-content_uploads_2023_06_Realestate-Units-Sales-Q32023…" at bounding box center [124, 327] width 195 height 127
click at [145, 379] on div "File Options" at bounding box center [124, 364] width 171 height 29
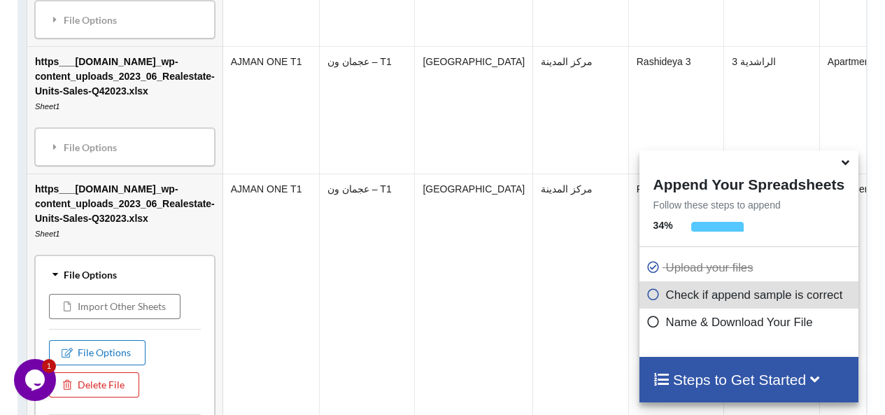
scroll to position [2360, 0]
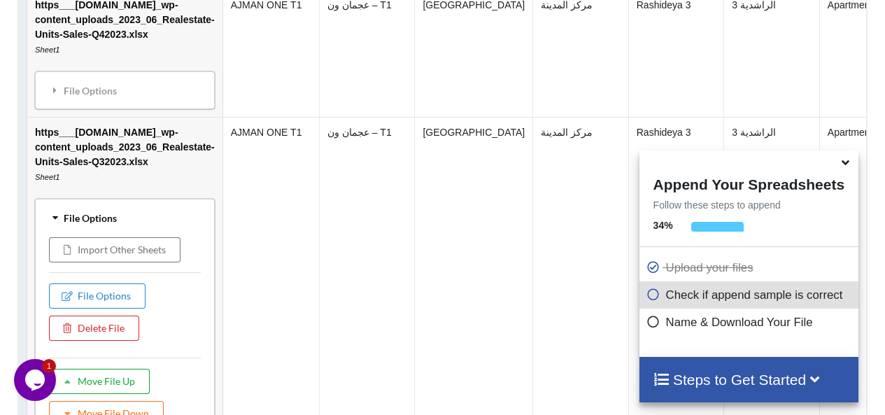
click at [109, 394] on button "Move File Up" at bounding box center [99, 381] width 101 height 25
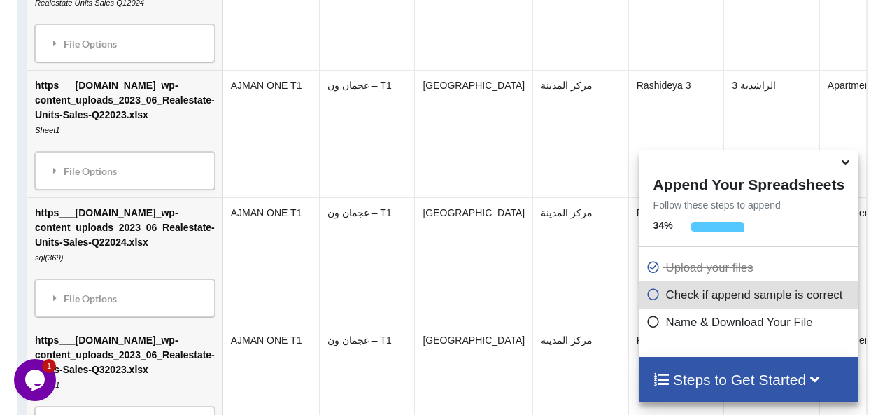
scroll to position [2028, 0]
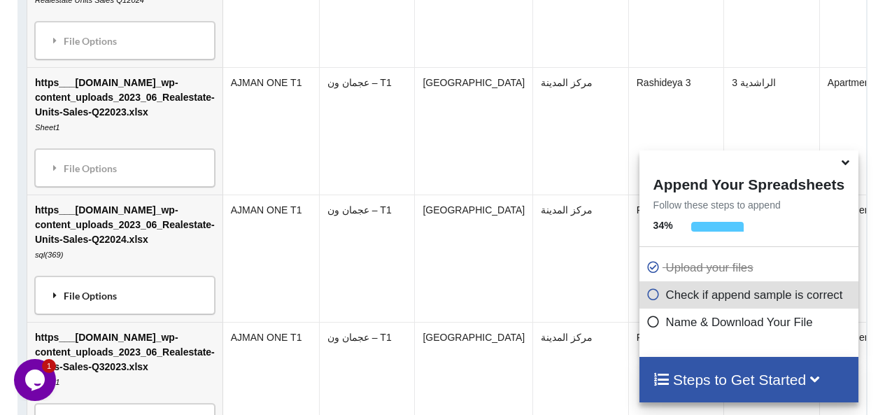
click at [143, 310] on div "File Options" at bounding box center [124, 295] width 171 height 29
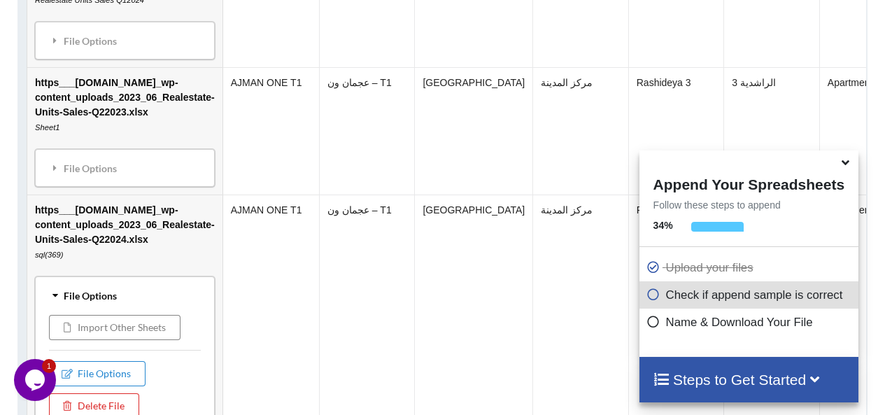
scroll to position [2126, 0]
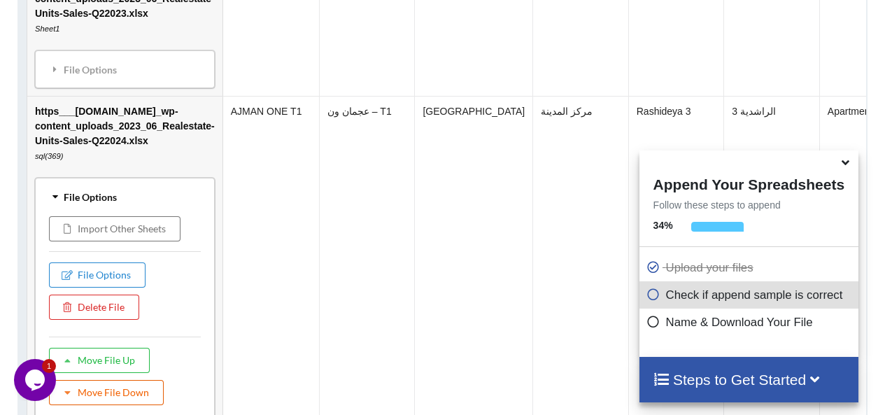
click at [134, 405] on button "Move File Down" at bounding box center [106, 392] width 115 height 25
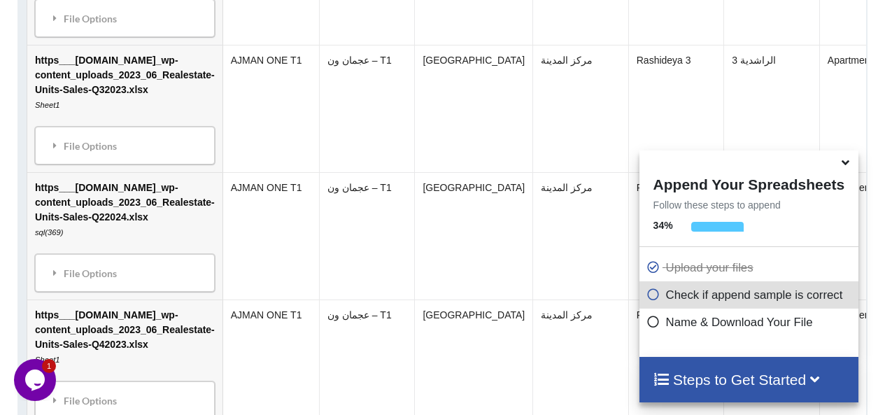
scroll to position [2181, 0]
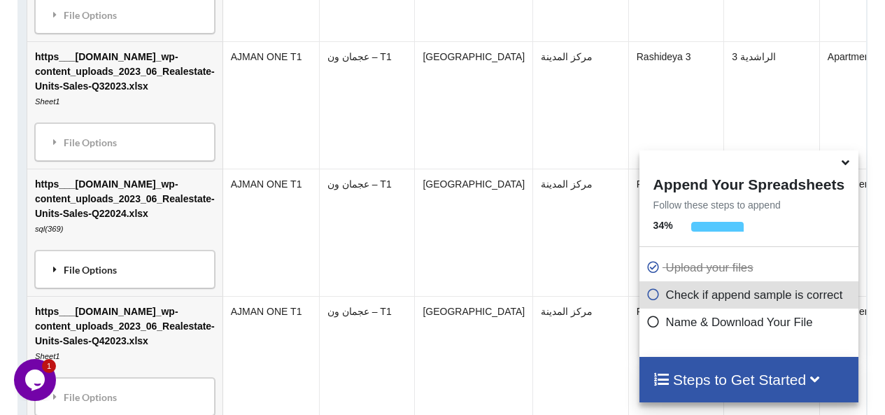
click at [137, 281] on div "File Options" at bounding box center [124, 269] width 171 height 29
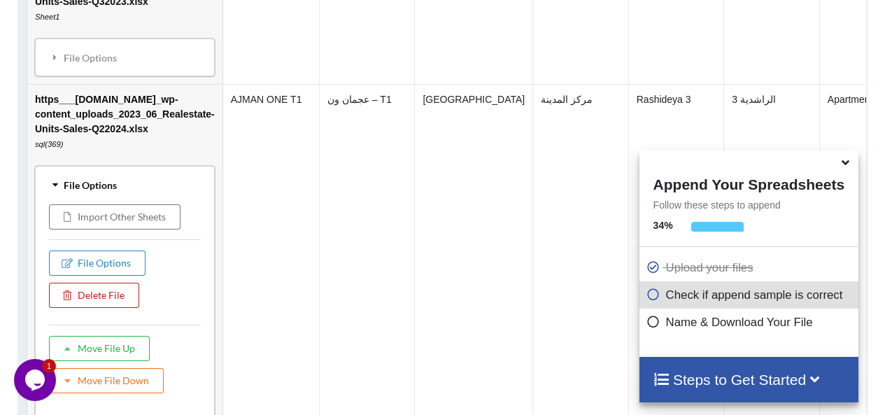
scroll to position [2280, 0]
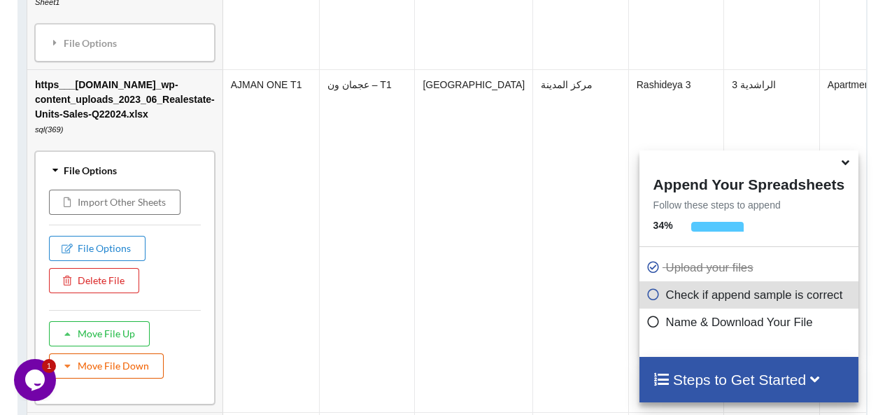
click at [113, 379] on button "Move File Down" at bounding box center [106, 365] width 115 height 25
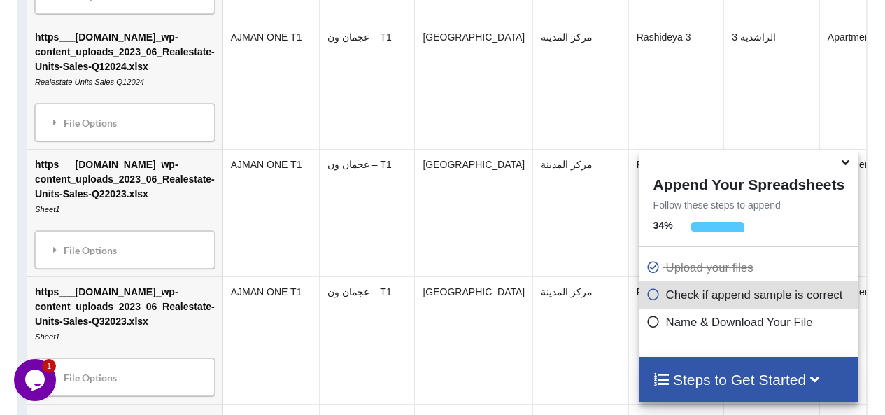
scroll to position [1942, 0]
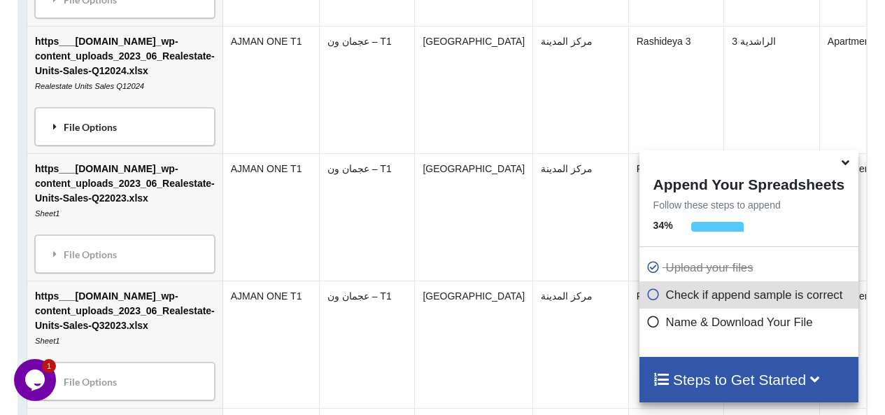
click at [157, 141] on div "File Options" at bounding box center [124, 126] width 171 height 29
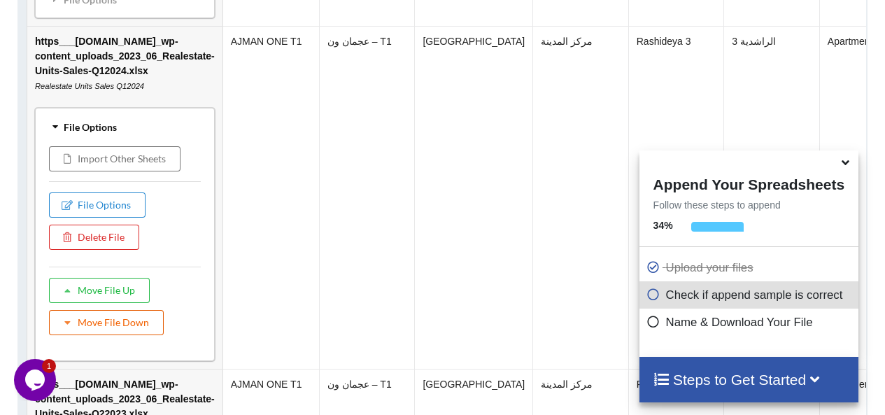
click at [122, 335] on button "Move File Down" at bounding box center [106, 322] width 115 height 25
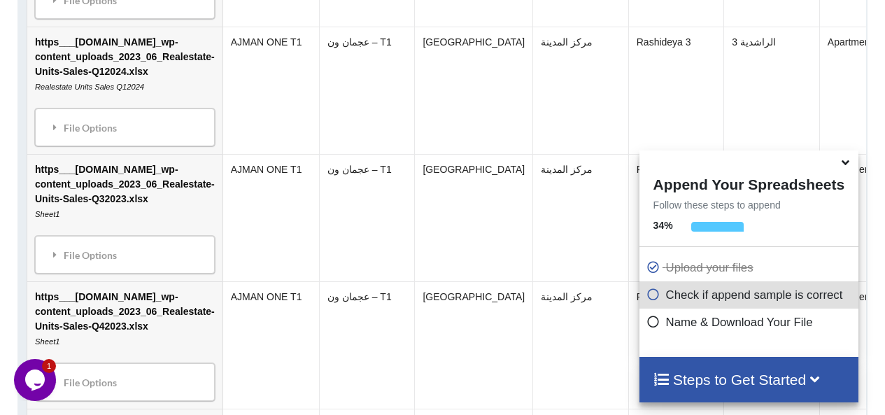
scroll to position [2069, 0]
click at [139, 269] on div "File Options" at bounding box center [124, 253] width 171 height 29
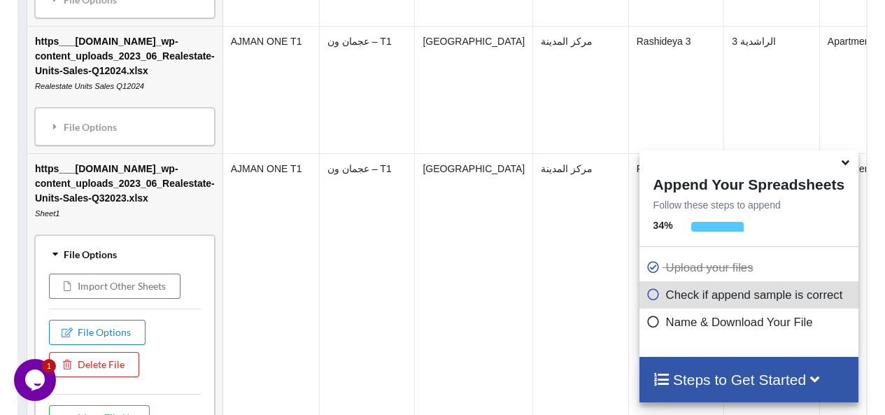
click at [223, 263] on td "AJMAN ONE T1" at bounding box center [271, 324] width 97 height 343
click at [158, 141] on div "File Options" at bounding box center [124, 126] width 171 height 29
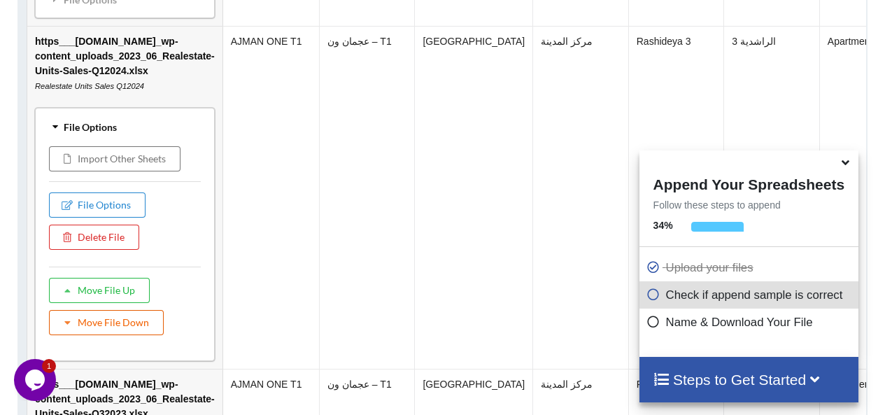
click at [125, 335] on button "Move File Down" at bounding box center [106, 322] width 115 height 25
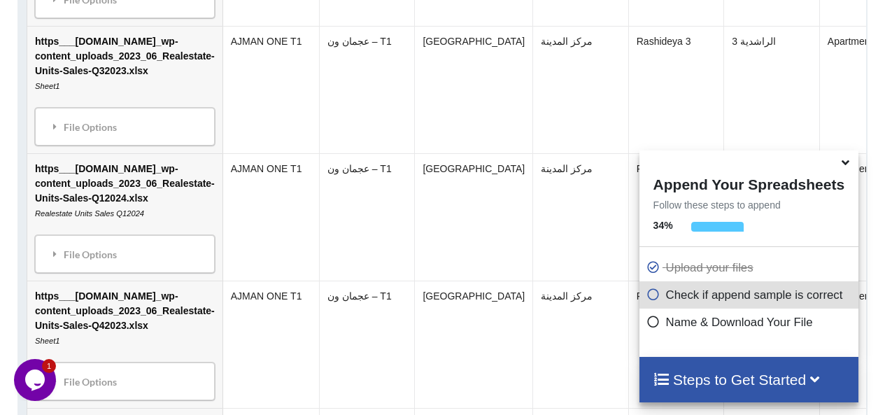
scroll to position [2144, 0]
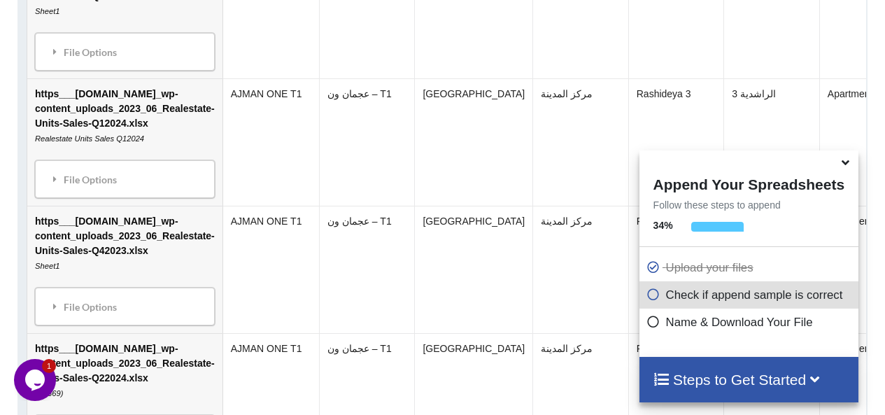
click at [149, 198] on div "File Options Import Other Sheets File Options Delete File Move File Up Move Fil…" at bounding box center [125, 179] width 180 height 38
click at [146, 194] on div "File Options" at bounding box center [124, 178] width 171 height 29
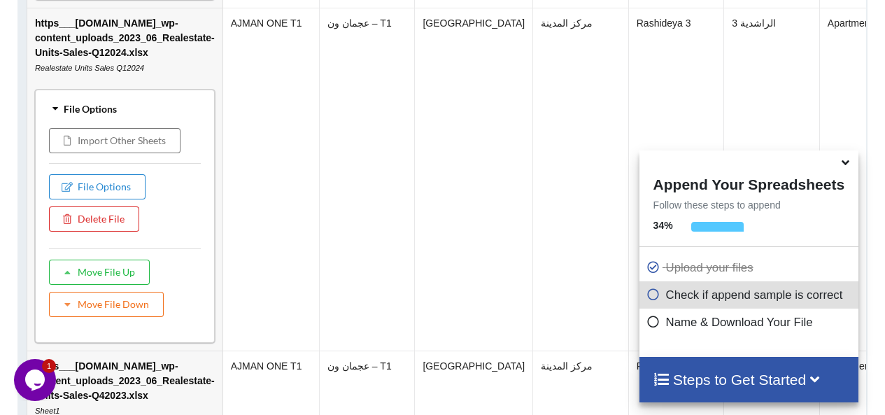
scroll to position [2228, 0]
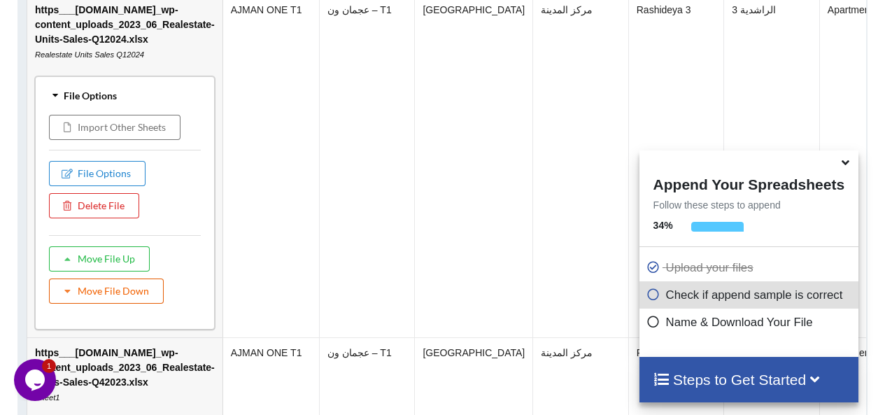
click at [126, 304] on button "Move File Down" at bounding box center [106, 291] width 115 height 25
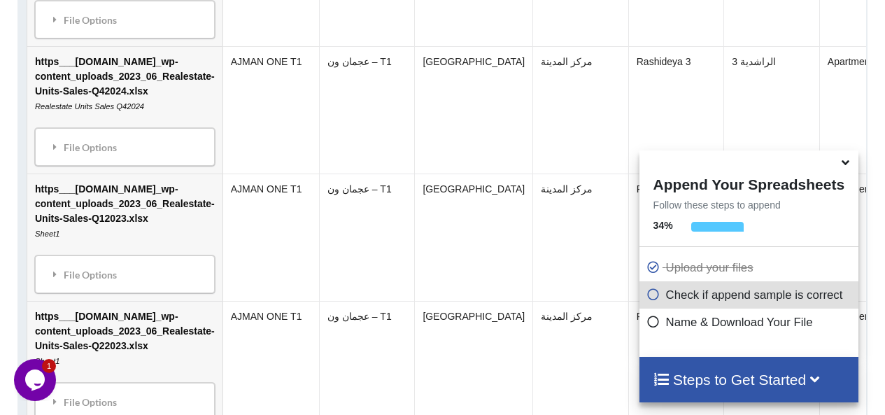
scroll to position [1716, 0]
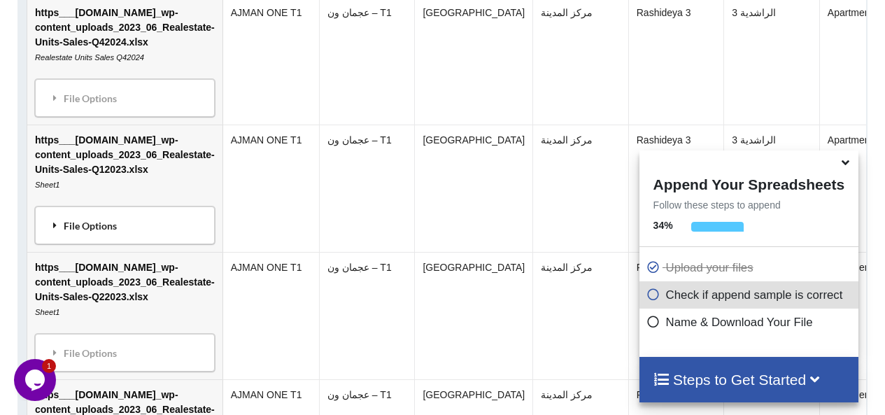
click at [145, 240] on div "File Options" at bounding box center [124, 225] width 171 height 29
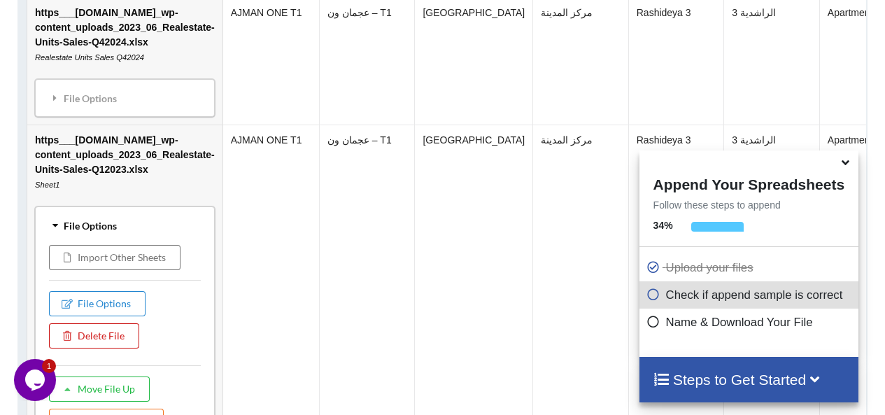
click at [132, 349] on button "Delete File" at bounding box center [94, 335] width 90 height 25
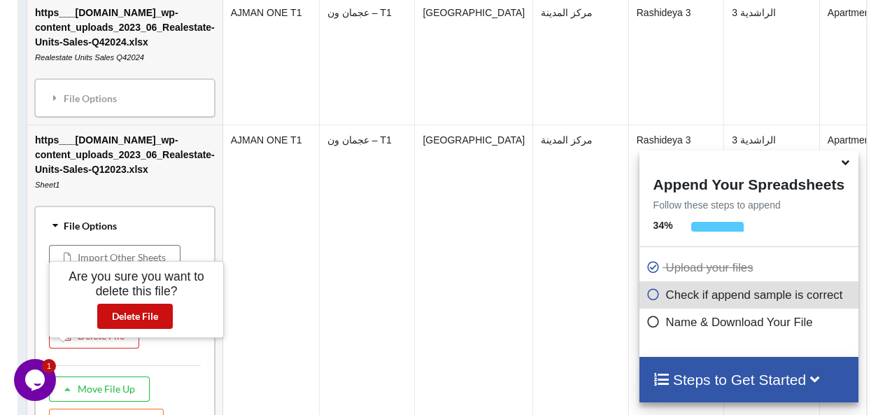
click at [138, 314] on button "Delete File" at bounding box center [135, 316] width 76 height 25
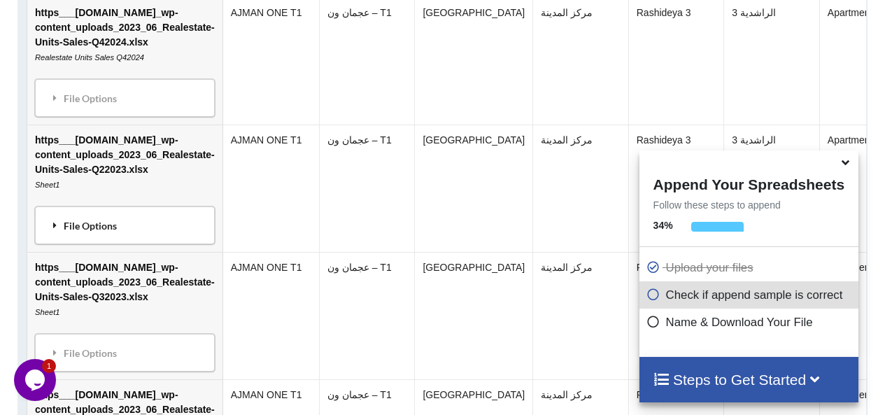
click at [115, 239] on div "File Options" at bounding box center [124, 225] width 171 height 29
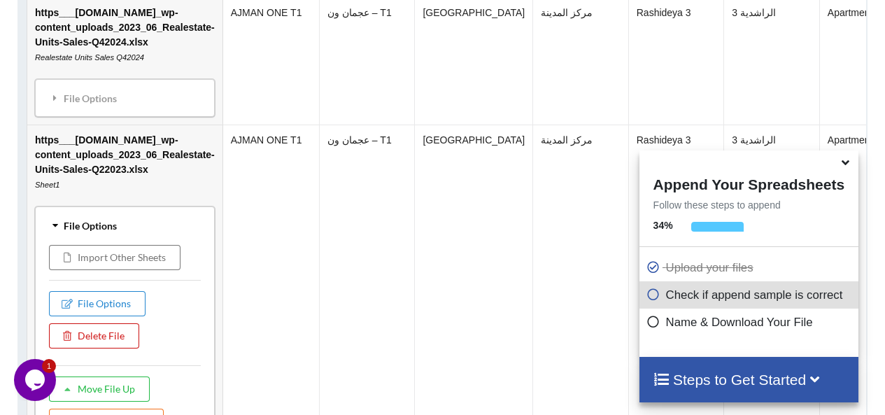
click at [117, 349] on button "Delete File" at bounding box center [94, 335] width 90 height 25
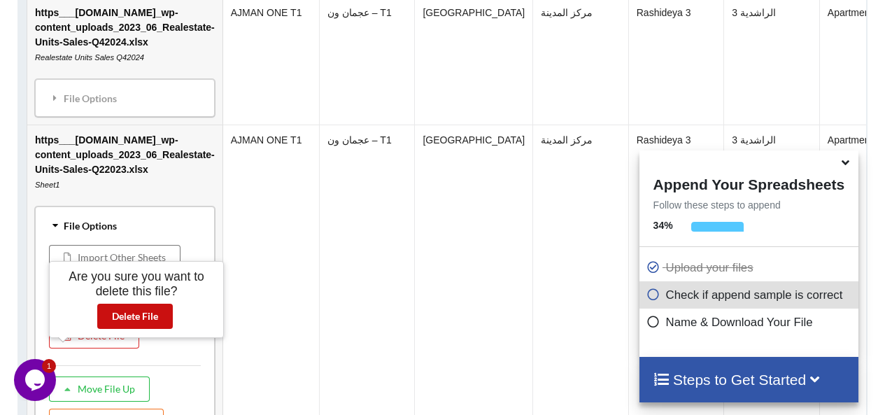
click at [134, 317] on button "Delete File" at bounding box center [135, 316] width 76 height 25
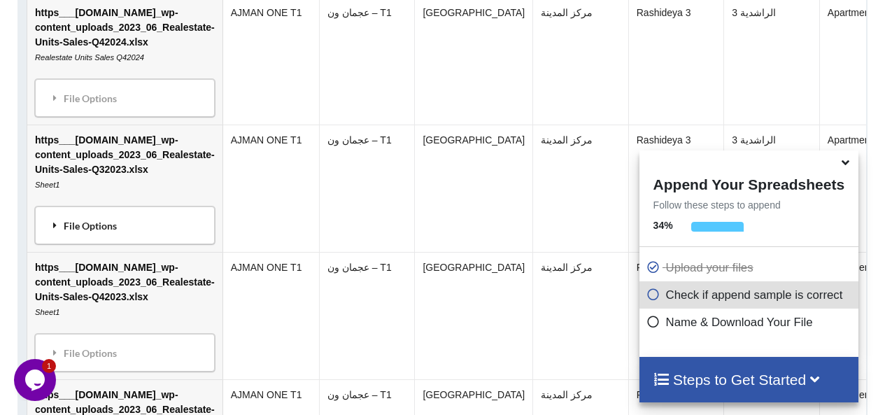
click at [136, 240] on div "File Options" at bounding box center [124, 225] width 171 height 29
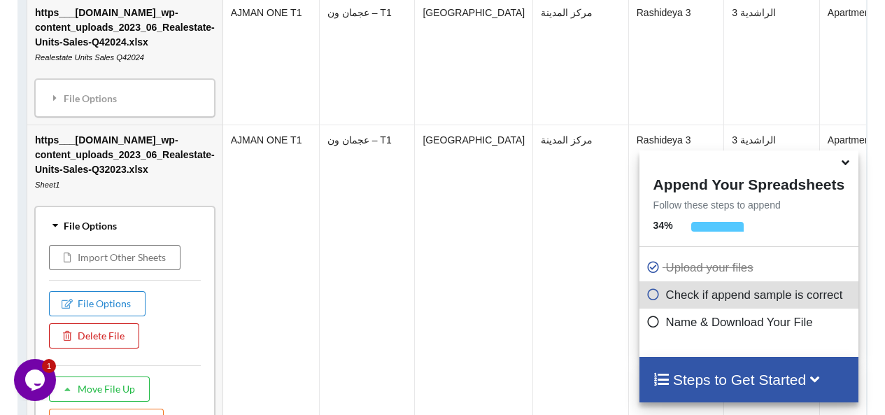
click at [127, 349] on button "Delete File" at bounding box center [94, 335] width 90 height 25
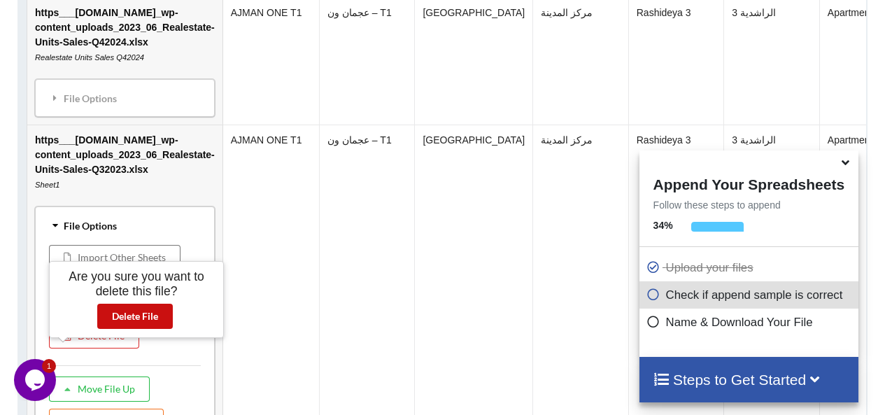
click at [135, 309] on button "Delete File" at bounding box center [135, 316] width 76 height 25
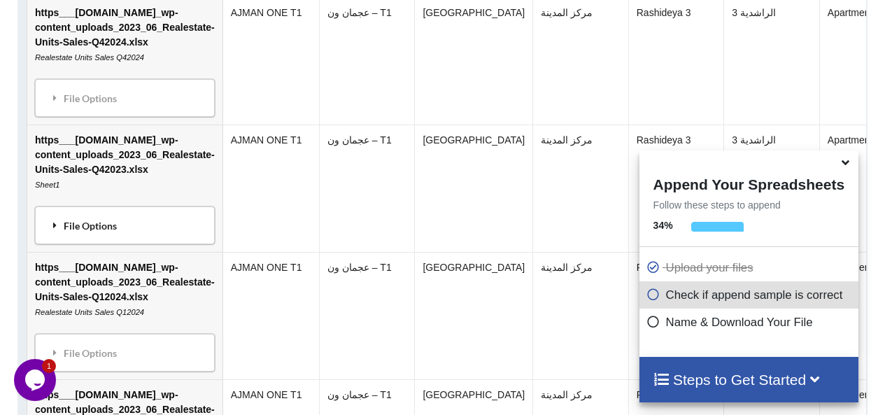
click at [141, 240] on div "File Options" at bounding box center [124, 225] width 171 height 29
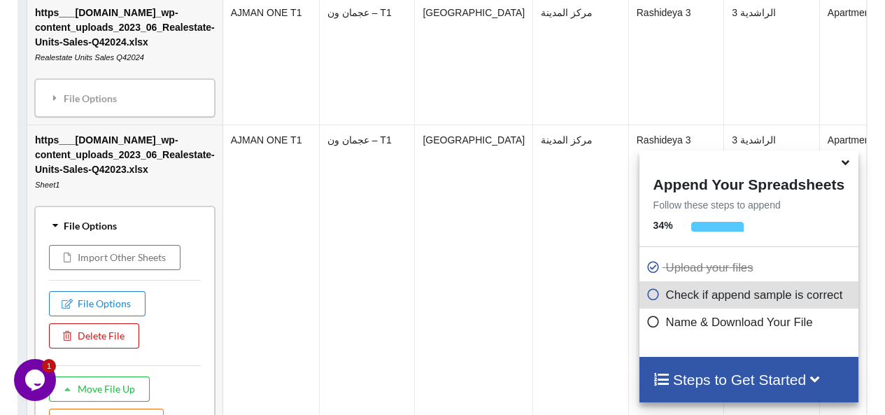
click at [133, 349] on button "Delete File" at bounding box center [94, 335] width 90 height 25
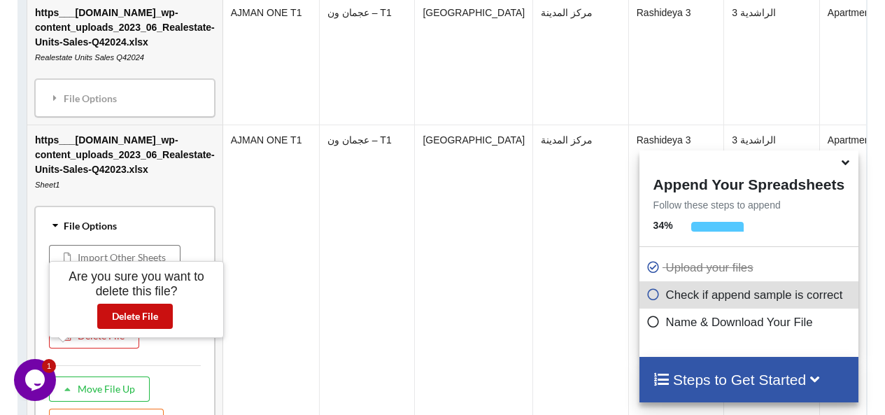
click at [146, 314] on button "Delete File" at bounding box center [135, 316] width 76 height 25
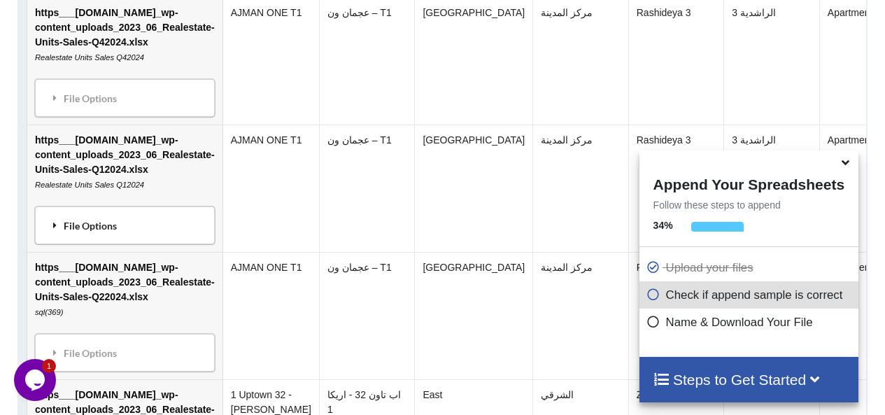
click at [148, 240] on div "File Options" at bounding box center [124, 225] width 171 height 29
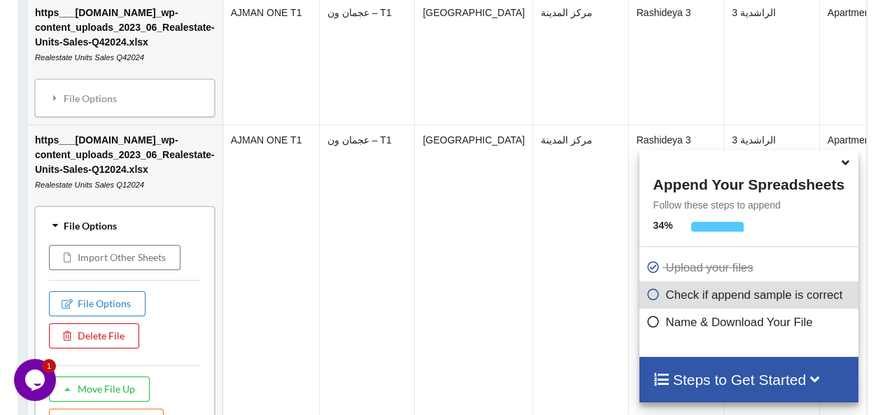
click at [134, 349] on button "Delete File" at bounding box center [94, 335] width 90 height 25
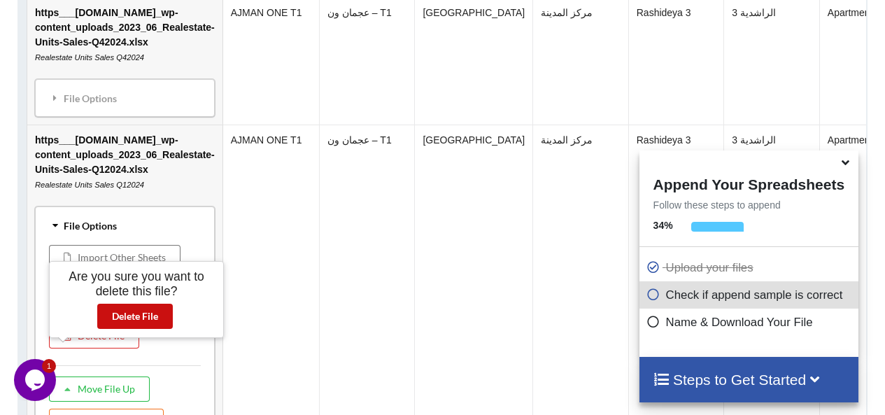
click at [143, 318] on button "Delete File" at bounding box center [135, 316] width 76 height 25
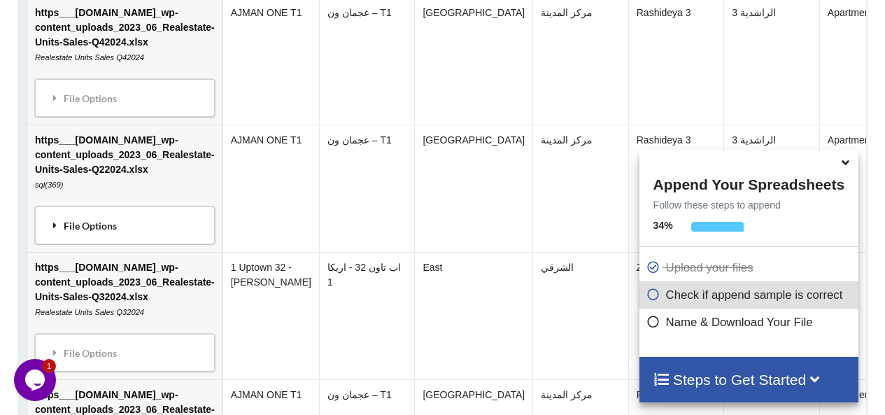
click at [148, 240] on div "File Options" at bounding box center [124, 225] width 171 height 29
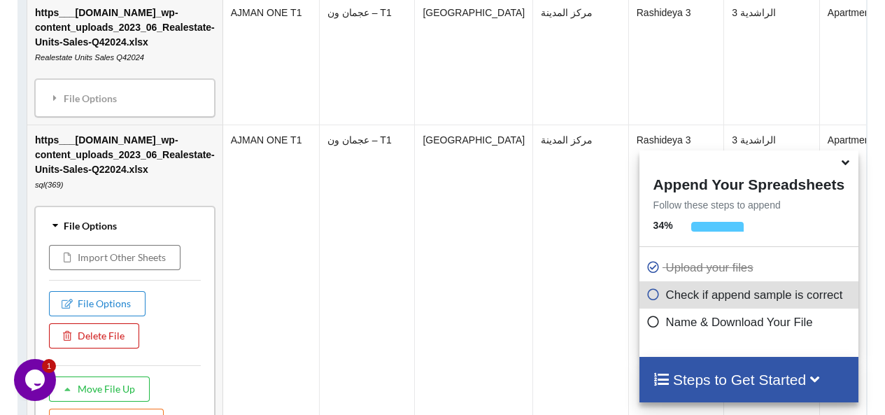
click at [129, 349] on button "Delete File" at bounding box center [94, 335] width 90 height 25
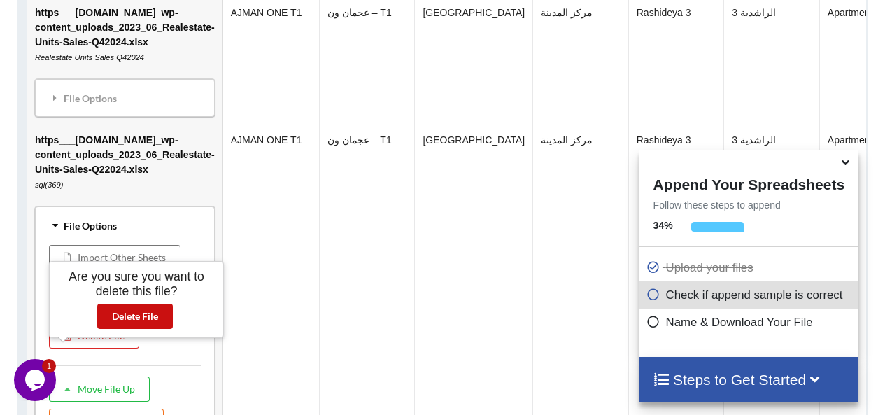
click at [135, 328] on button "Delete File" at bounding box center [135, 316] width 76 height 25
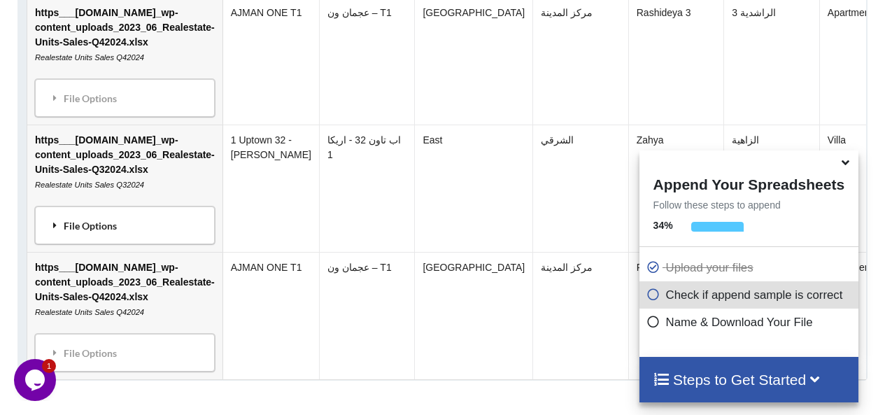
click at [146, 240] on div "File Options" at bounding box center [124, 225] width 171 height 29
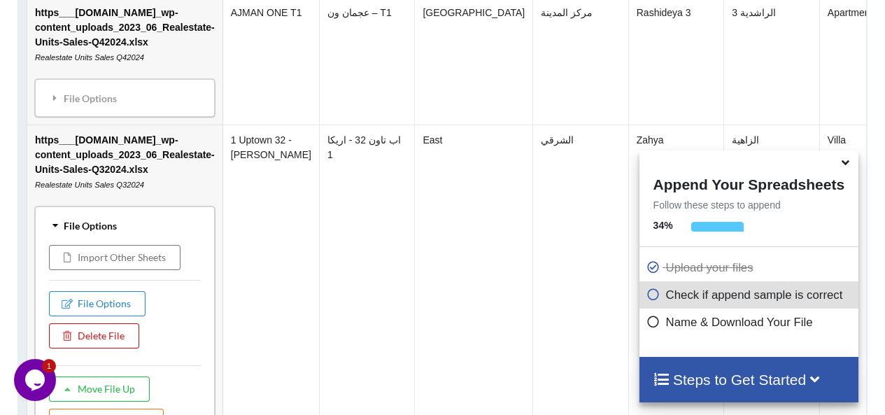
click at [136, 349] on button "Delete File" at bounding box center [94, 335] width 90 height 25
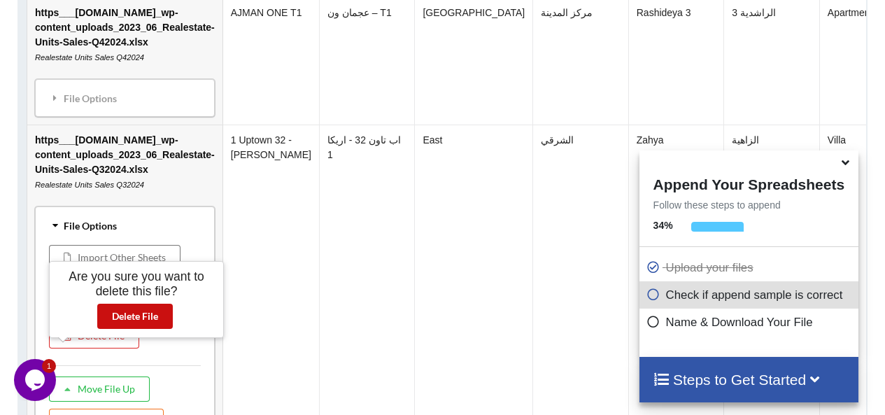
click at [140, 312] on button "Delete File" at bounding box center [135, 316] width 76 height 25
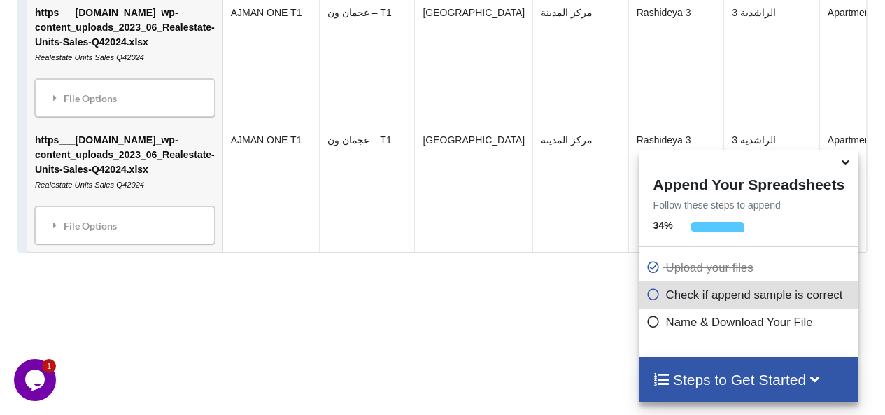
scroll to position [1732, 0]
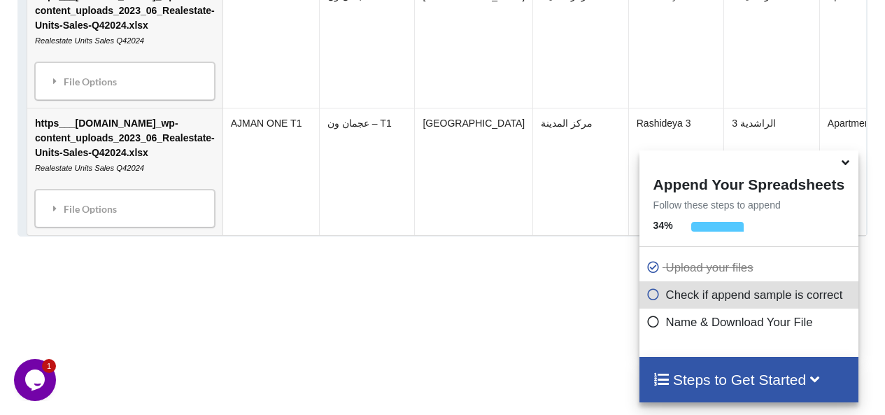
click at [142, 227] on div "File Options Import Other Sheets File Options Delete File Move File Up" at bounding box center [125, 209] width 180 height 38
click at [136, 207] on td "https___ajmanre.gov.ae_wp-content_uploads_2023_06_Realestate-Units-Sales-Q42024…" at bounding box center [124, 171] width 195 height 127
click at [136, 216] on div "File Options" at bounding box center [124, 208] width 171 height 29
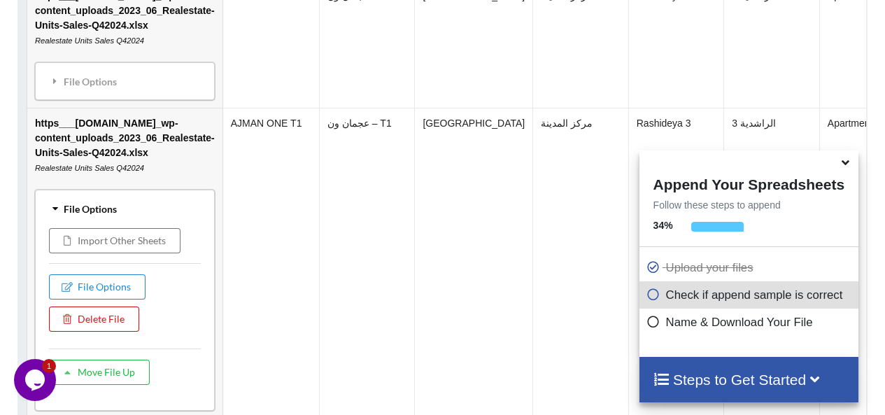
click at [122, 332] on button "Delete File" at bounding box center [94, 319] width 90 height 25
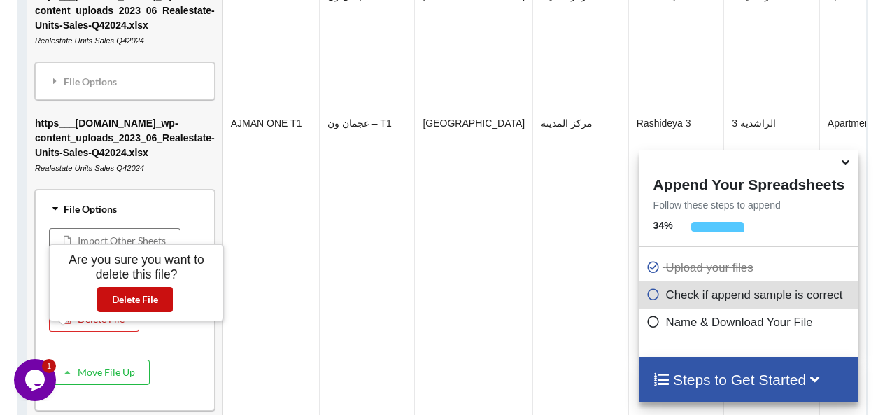
click at [138, 309] on button "Delete File" at bounding box center [135, 299] width 76 height 25
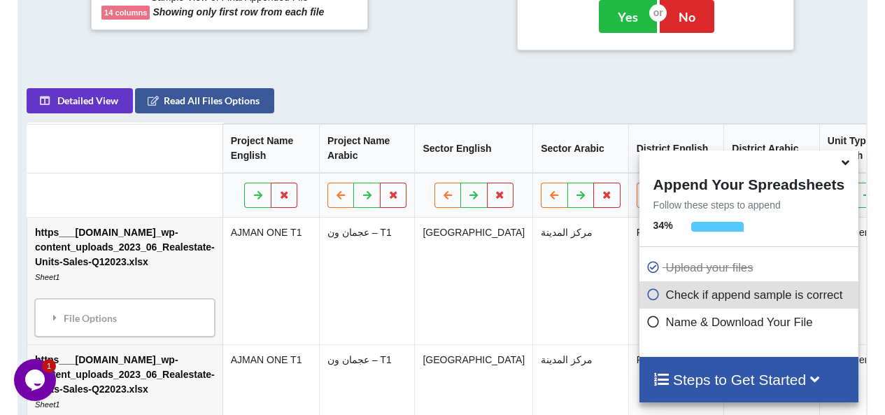
scroll to position [606, 0]
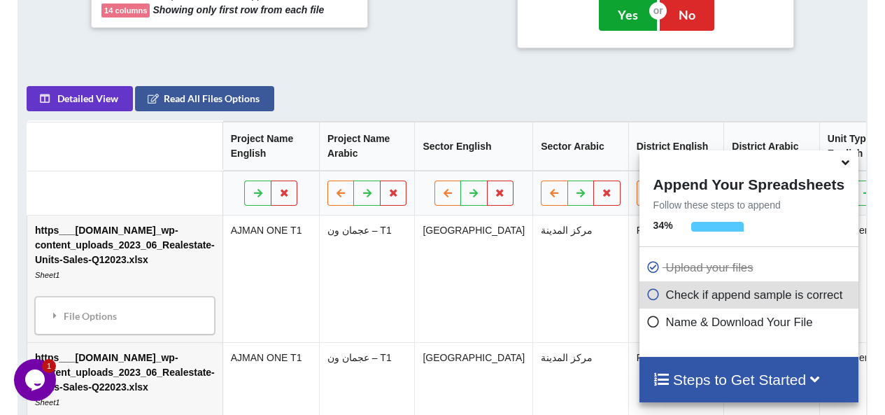
click at [606, 17] on button "Yes" at bounding box center [628, 14] width 58 height 32
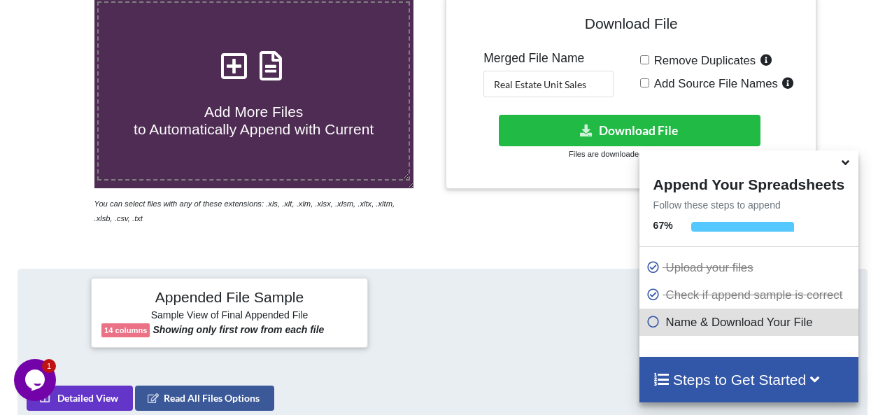
scroll to position [281, 0]
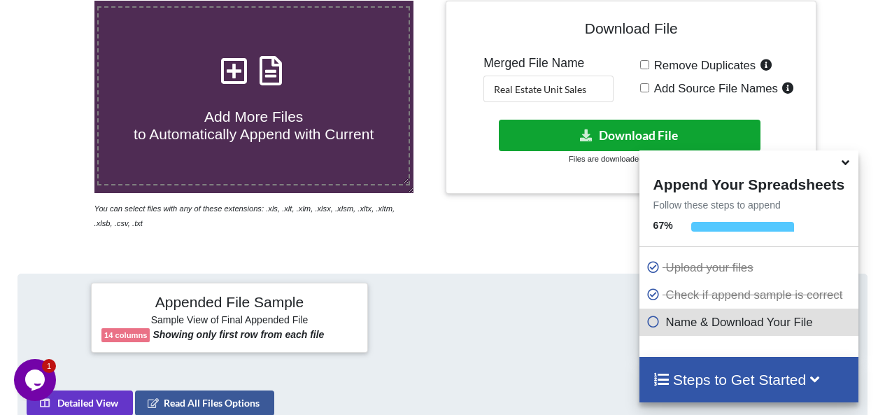
click at [590, 132] on icon at bounding box center [587, 134] width 15 height 10
